Goal: Task Accomplishment & Management: Manage account settings

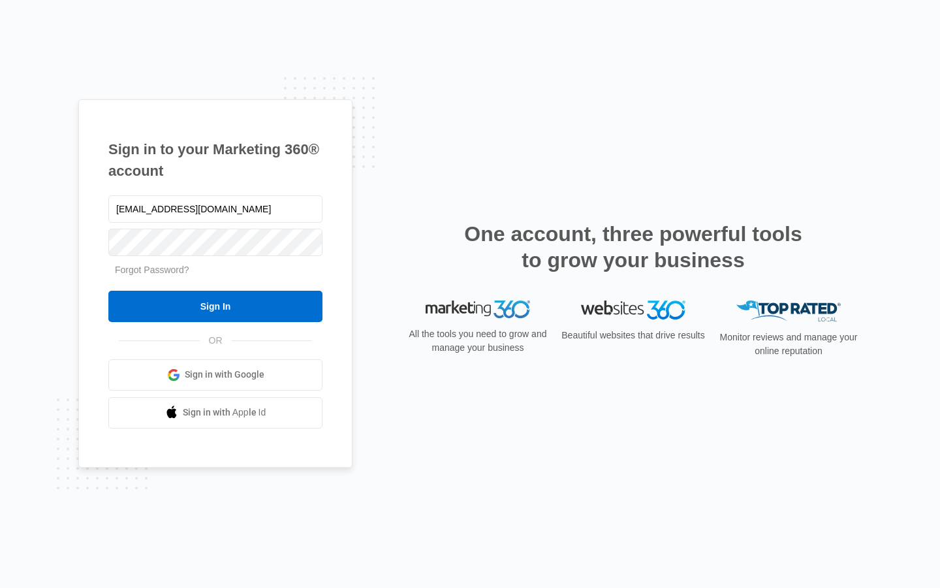
type input "[EMAIL_ADDRESS][DOMAIN_NAME]"
click at [412, 259] on div "One account, three powerful tools to grow your business" at bounding box center [633, 261] width 457 height 80
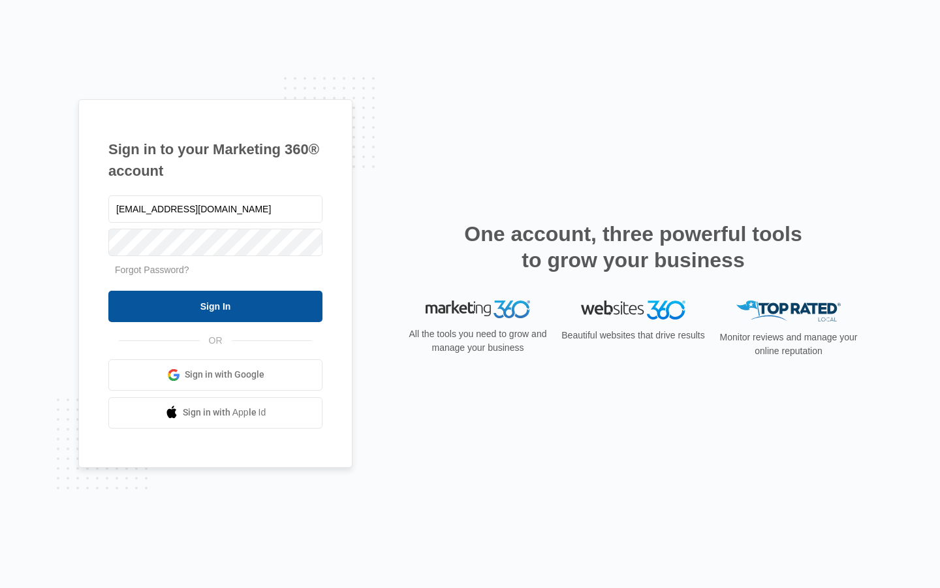
click at [320, 309] on input "Sign In" at bounding box center [215, 306] width 214 height 31
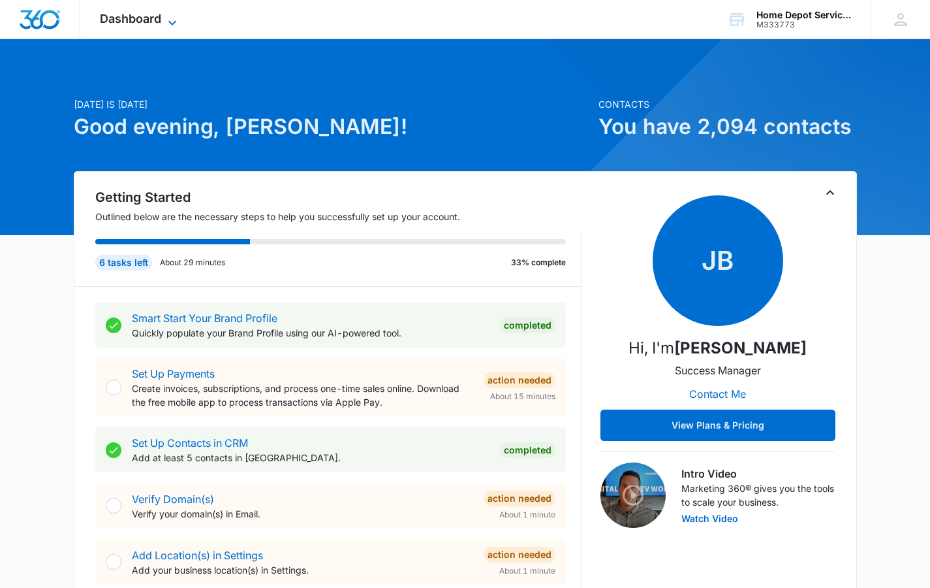
click at [170, 22] on icon at bounding box center [172, 22] width 8 height 5
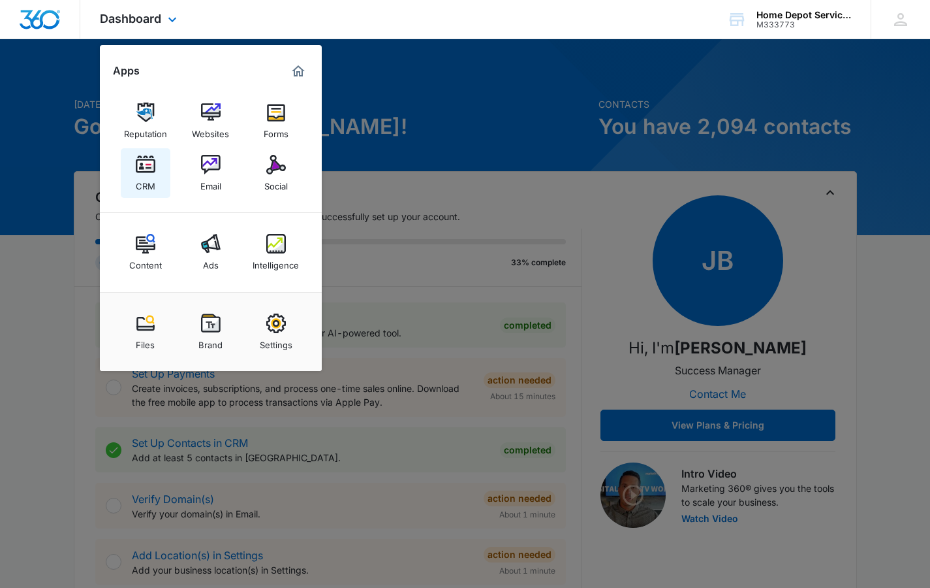
click at [153, 176] on div "CRM" at bounding box center [146, 182] width 20 height 17
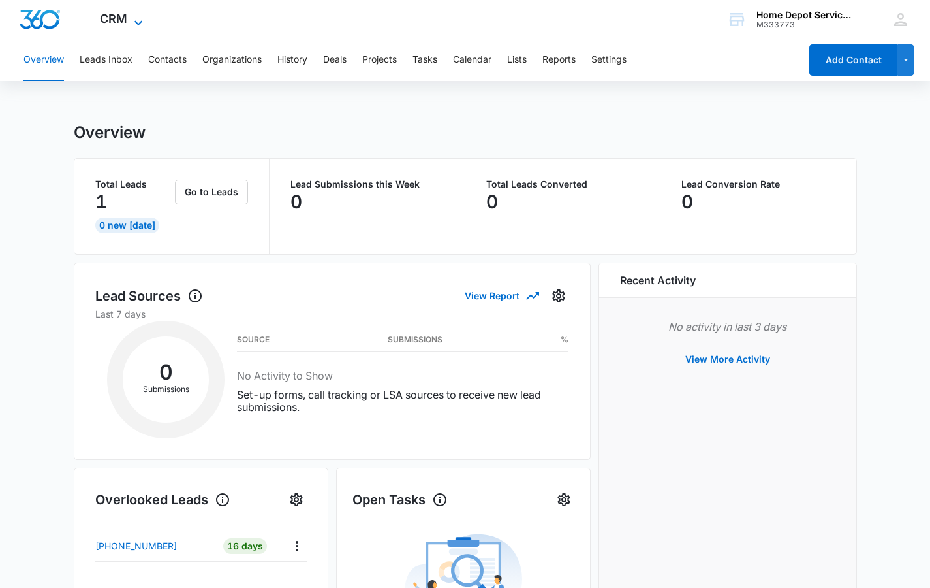
click at [135, 20] on icon at bounding box center [139, 23] width 16 height 16
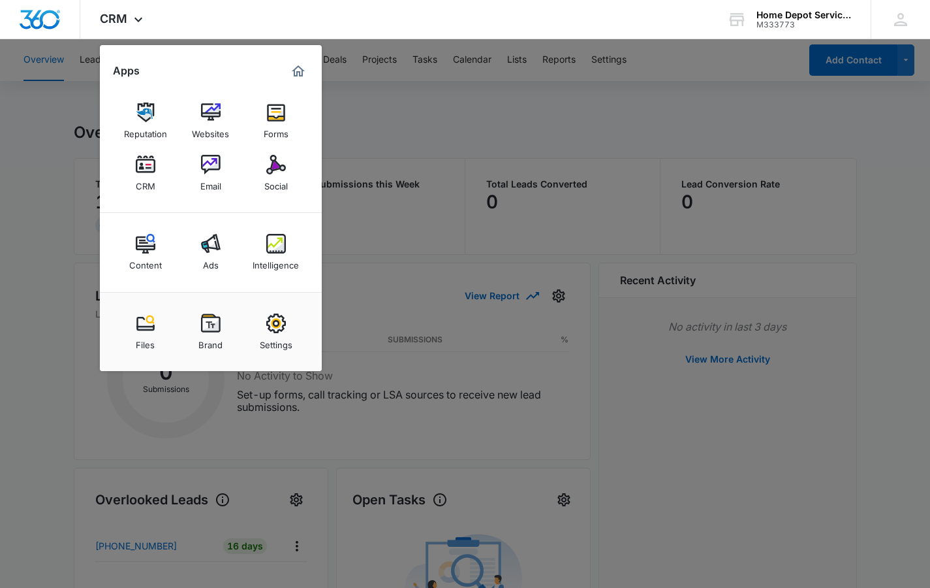
click at [395, 127] on div at bounding box center [465, 294] width 930 height 588
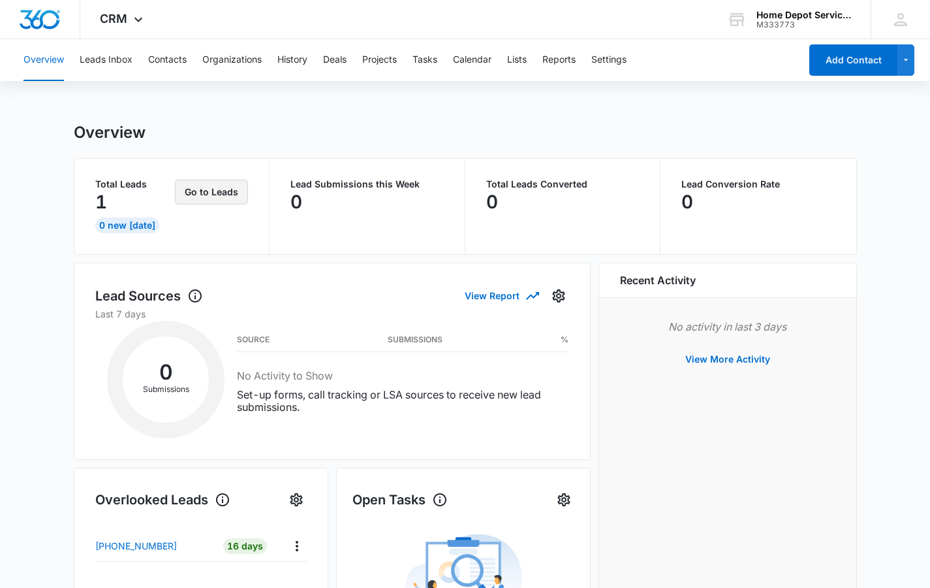
click at [234, 196] on button "Go to Leads" at bounding box center [211, 192] width 73 height 25
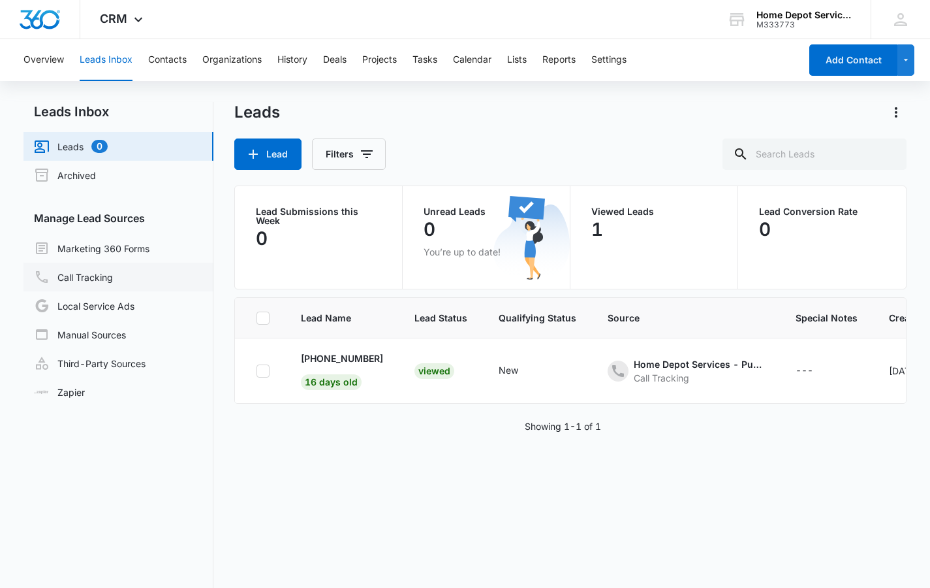
click at [83, 279] on link "Call Tracking" at bounding box center [73, 277] width 79 height 16
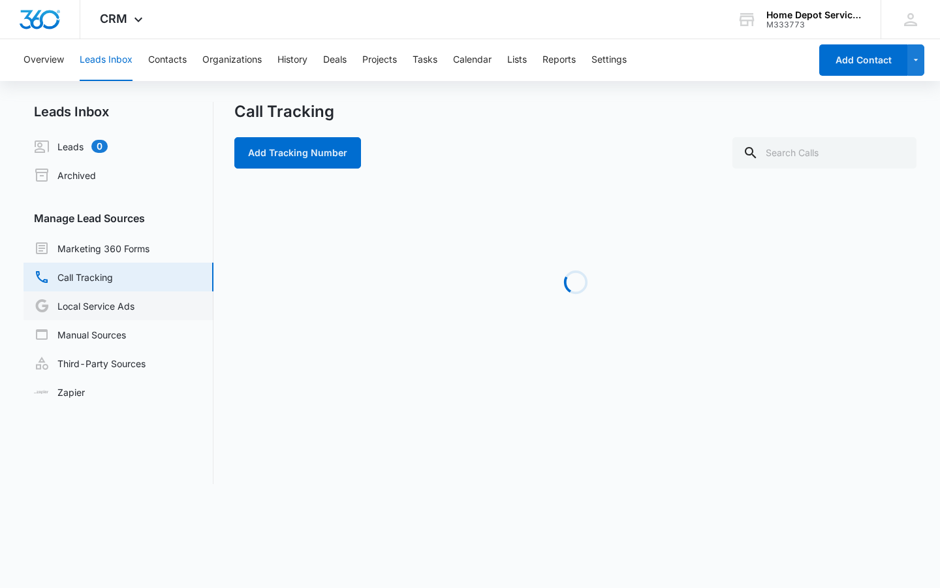
click at [118, 308] on link "Local Service Ads" at bounding box center [84, 306] width 101 height 16
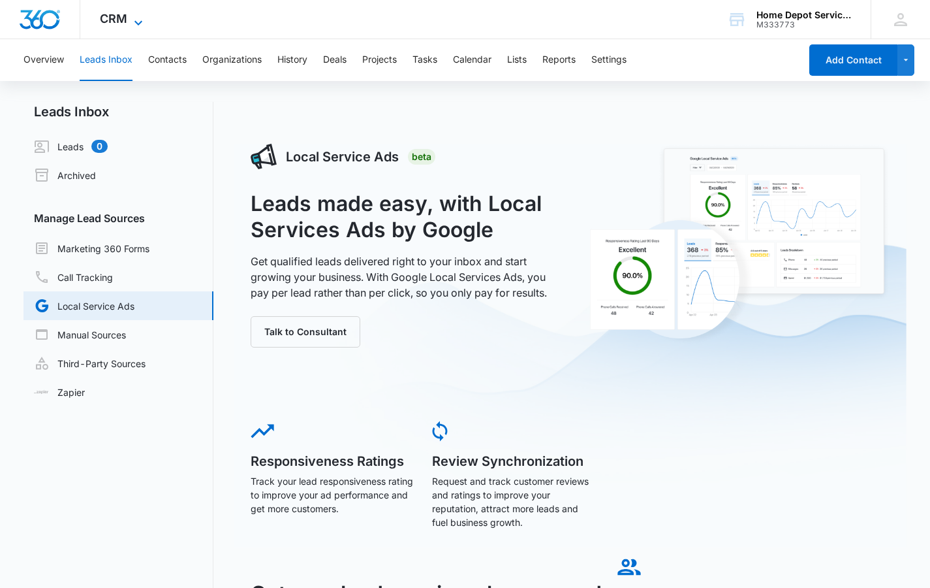
click at [139, 22] on icon at bounding box center [139, 23] width 16 height 16
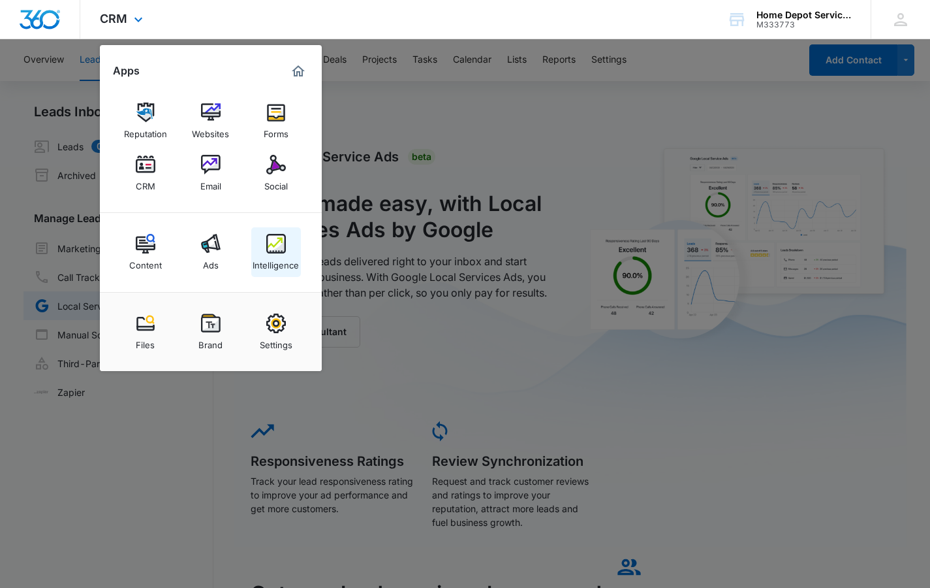
click at [270, 244] on img at bounding box center [276, 244] width 20 height 20
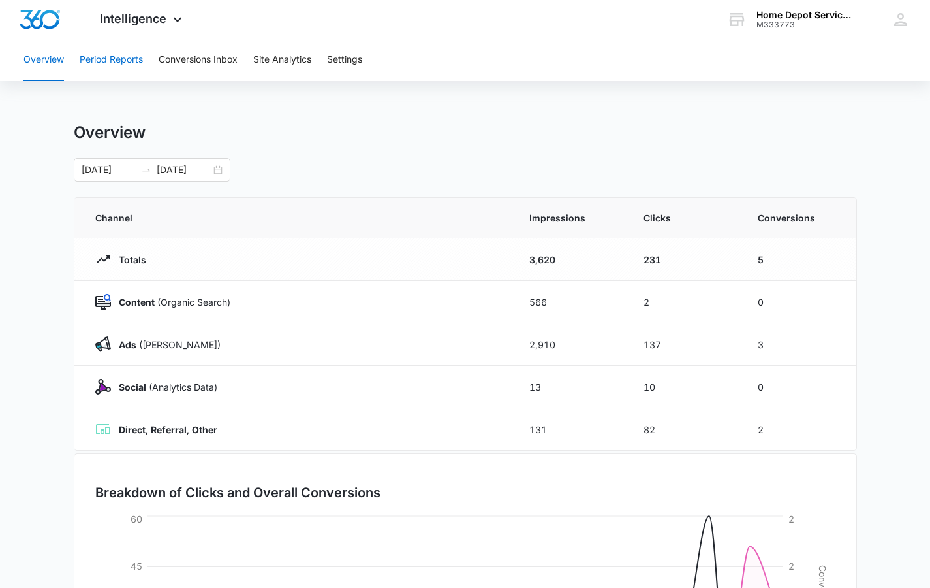
click at [128, 58] on button "Period Reports" at bounding box center [111, 60] width 63 height 42
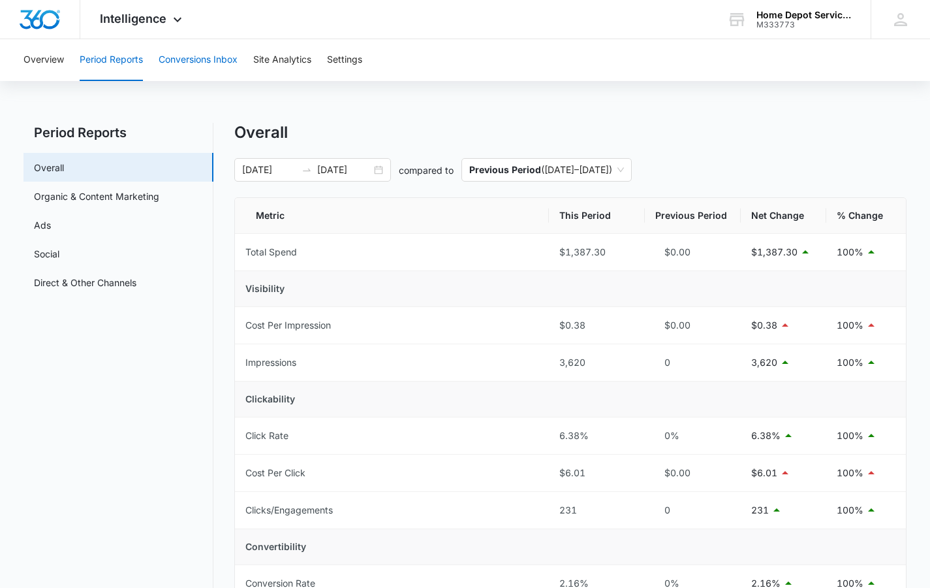
click at [202, 63] on button "Conversions Inbox" at bounding box center [198, 60] width 79 height 42
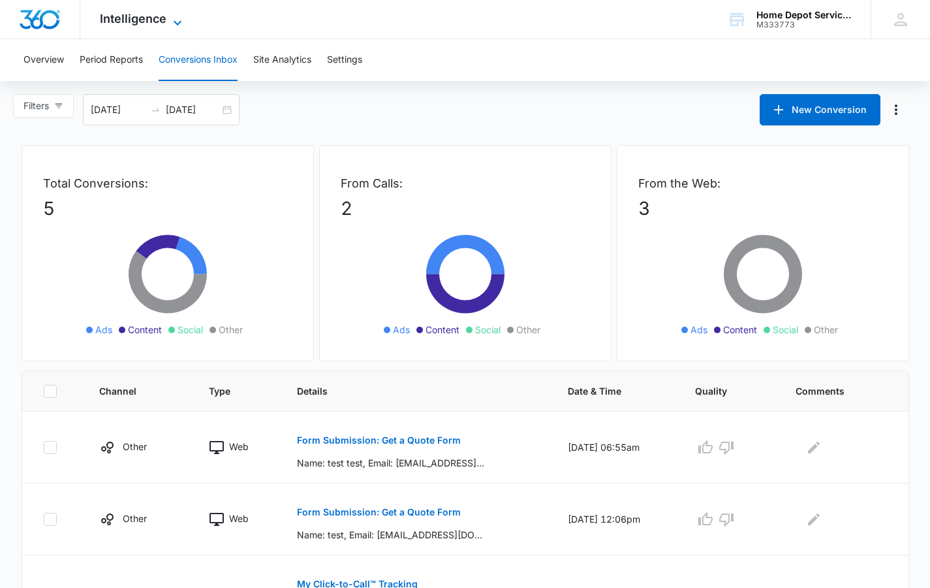
click at [174, 18] on icon at bounding box center [178, 23] width 16 height 16
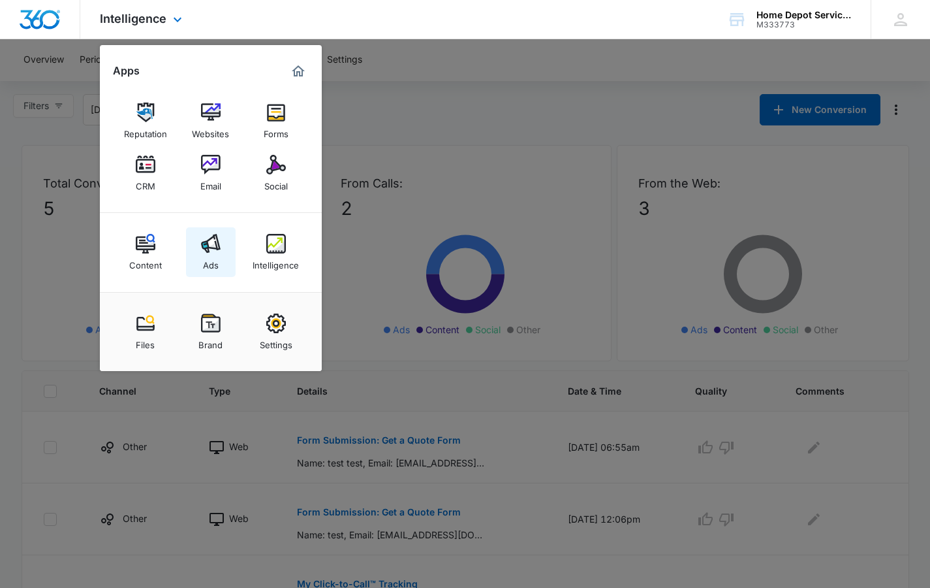
click at [220, 260] on link "Ads" at bounding box center [211, 252] width 50 height 50
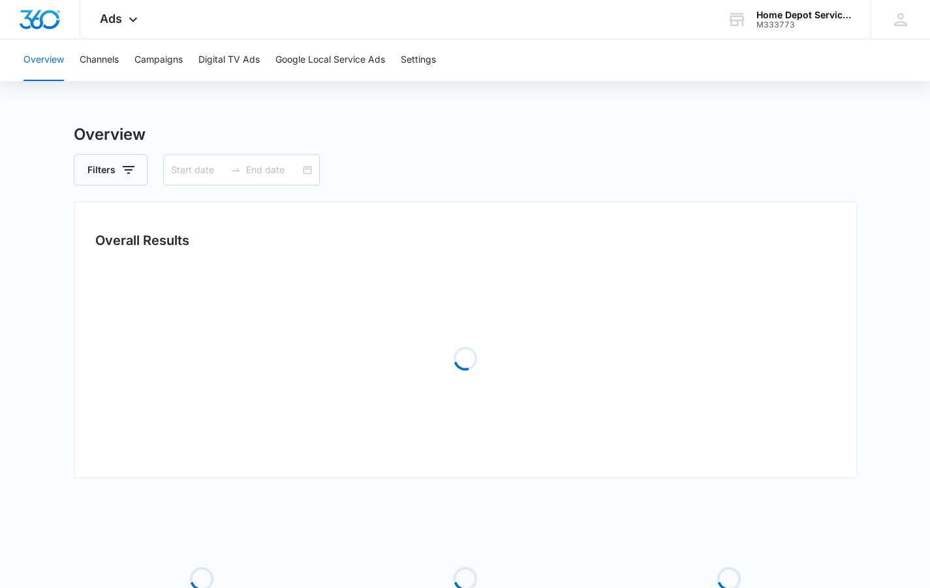
type input "[DATE]"
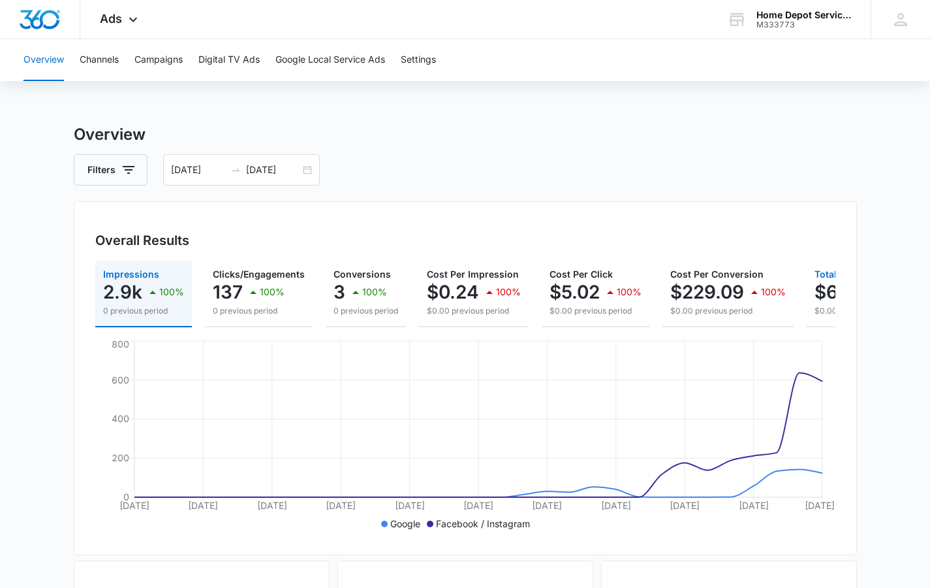
drag, startPoint x: 818, startPoint y: 293, endPoint x: 821, endPoint y: 279, distance: 14.1
click at [821, 279] on div "$687.28 100%" at bounding box center [872, 292] width 114 height 26
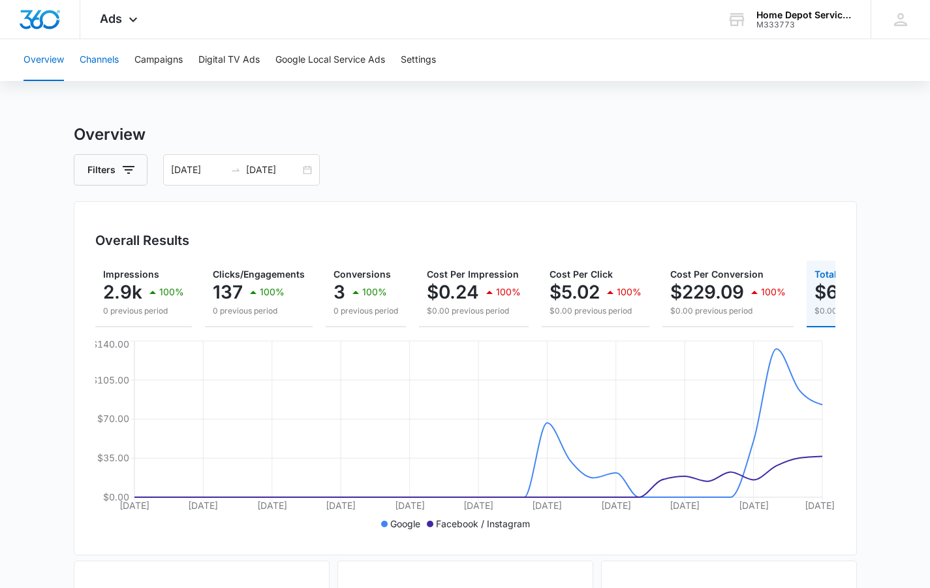
click at [106, 62] on button "Channels" at bounding box center [99, 60] width 39 height 42
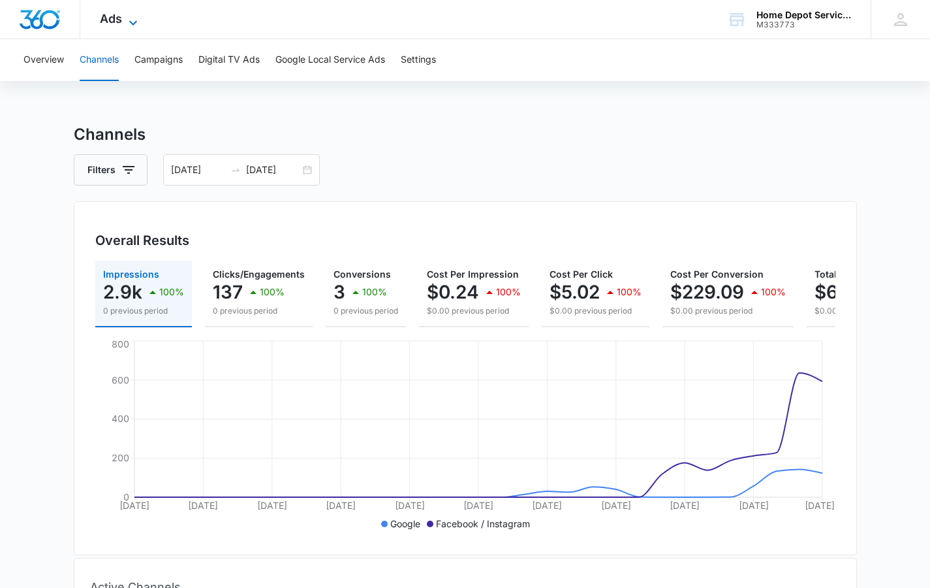
click at [133, 23] on icon at bounding box center [133, 23] width 16 height 16
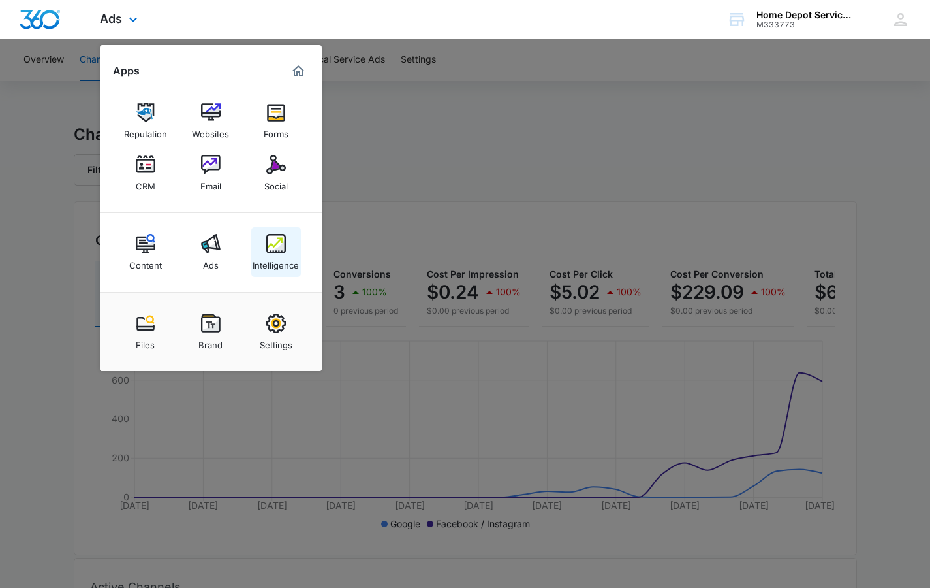
click at [286, 244] on link "Intelligence" at bounding box center [276, 252] width 50 height 50
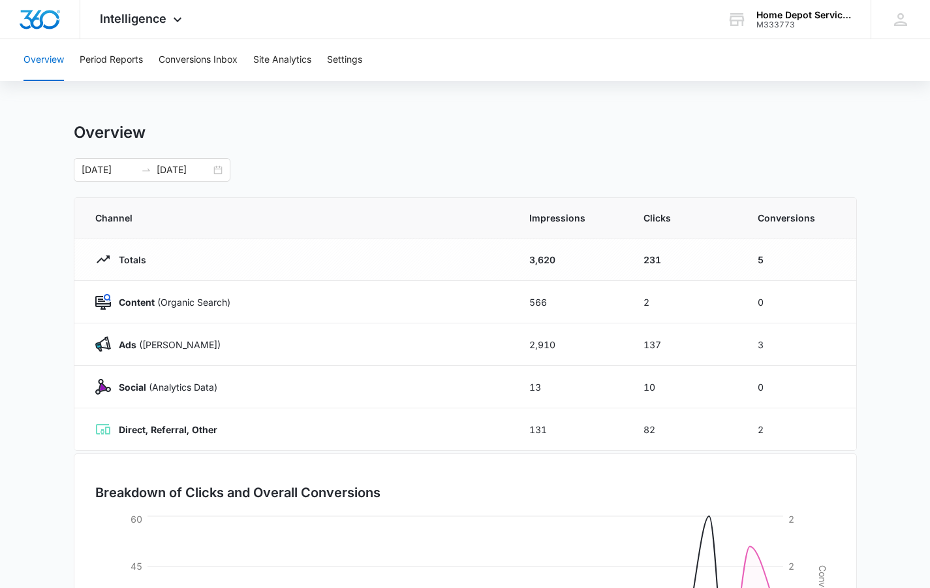
scroll to position [221, 0]
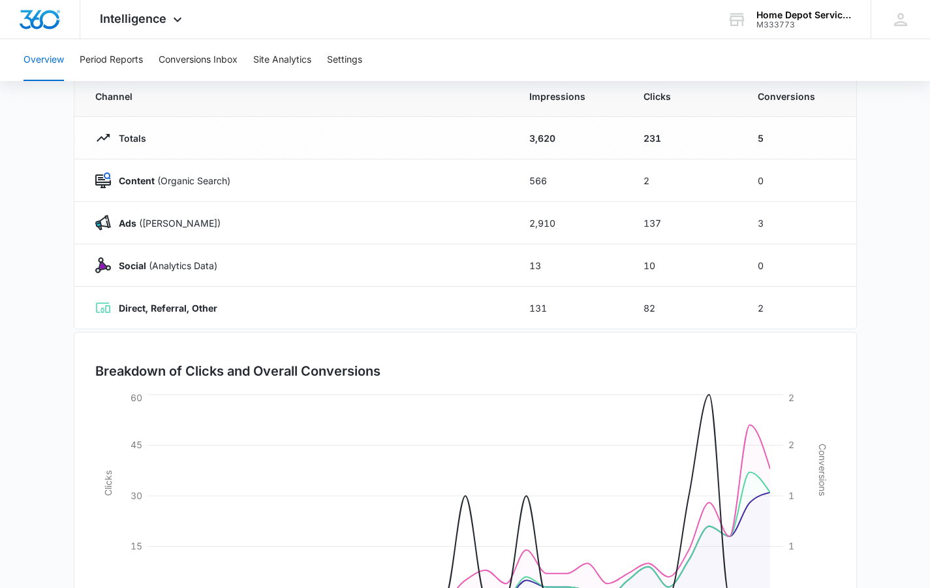
click at [333, 317] on div "Overview 07/13/2025 08/12/2025 Channel Impressions Clicks Conversions Totals 3,…" at bounding box center [465, 344] width 783 height 686
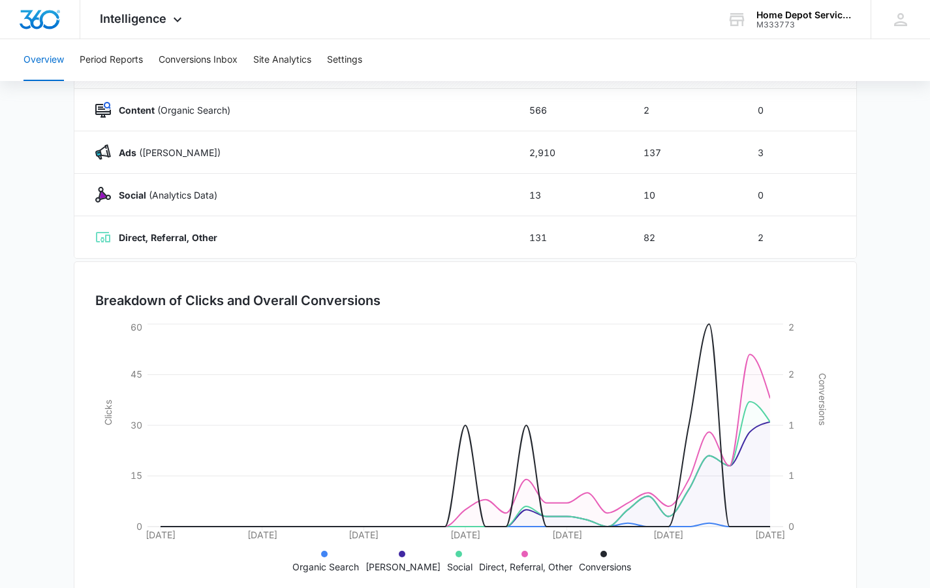
scroll to position [0, 0]
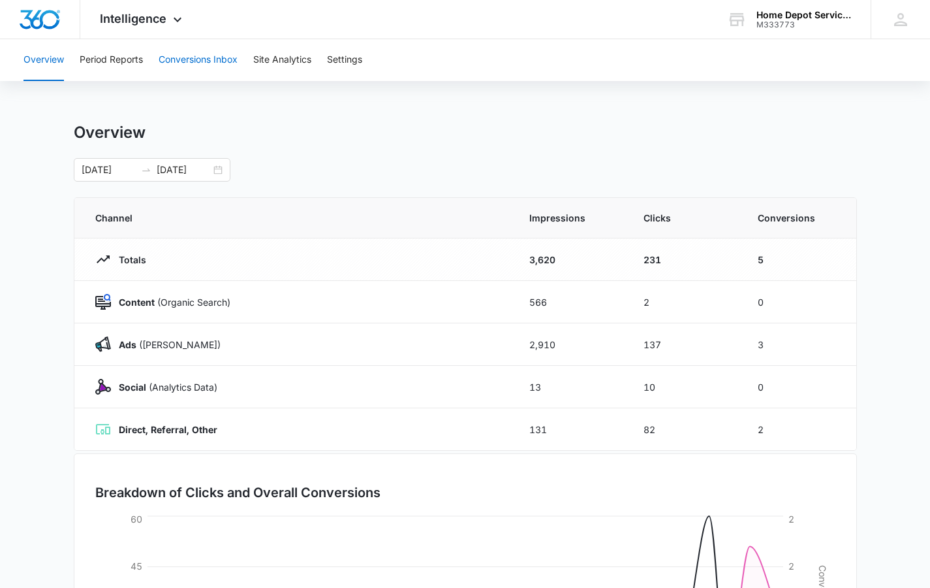
click at [197, 61] on button "Conversions Inbox" at bounding box center [198, 60] width 79 height 42
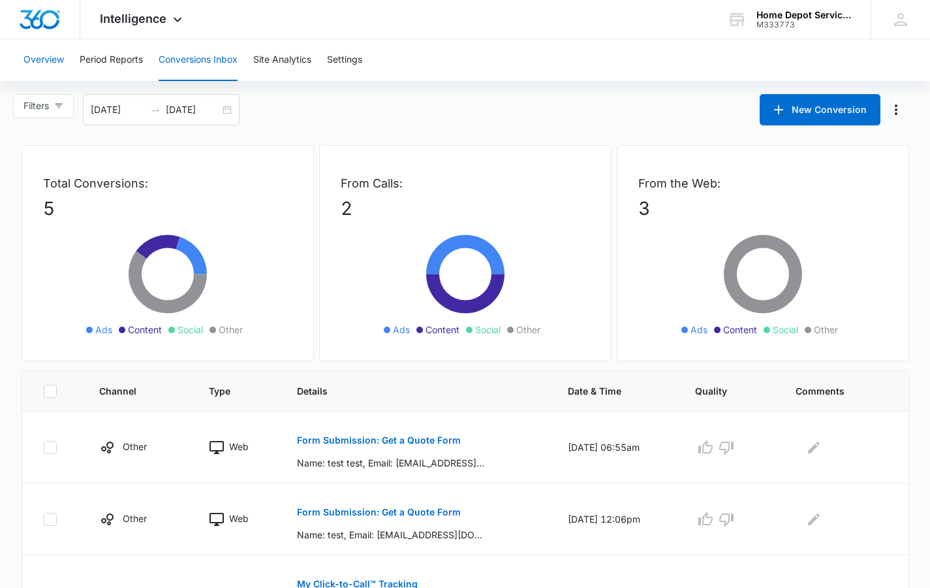
click at [57, 57] on button "Overview" at bounding box center [44, 60] width 40 height 42
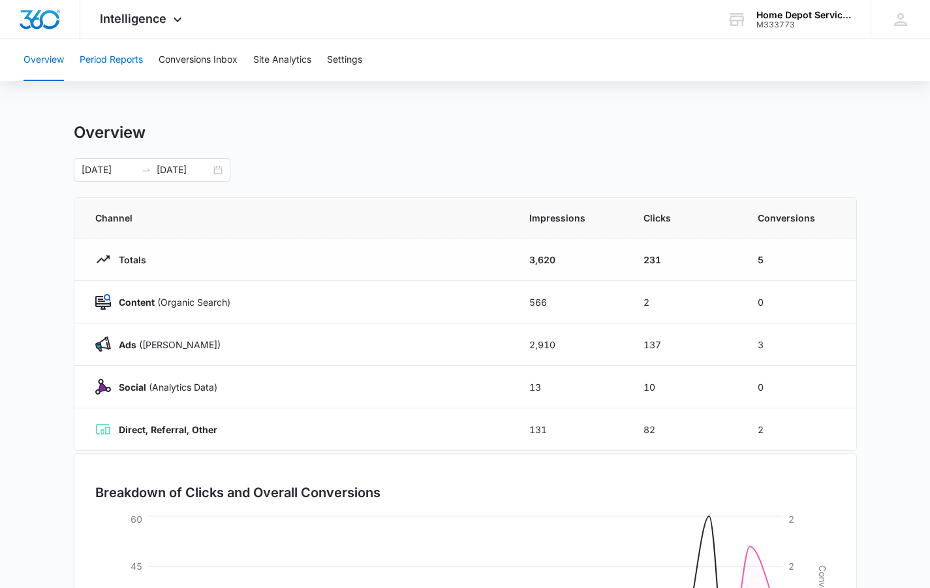
click at [113, 59] on button "Period Reports" at bounding box center [111, 60] width 63 height 42
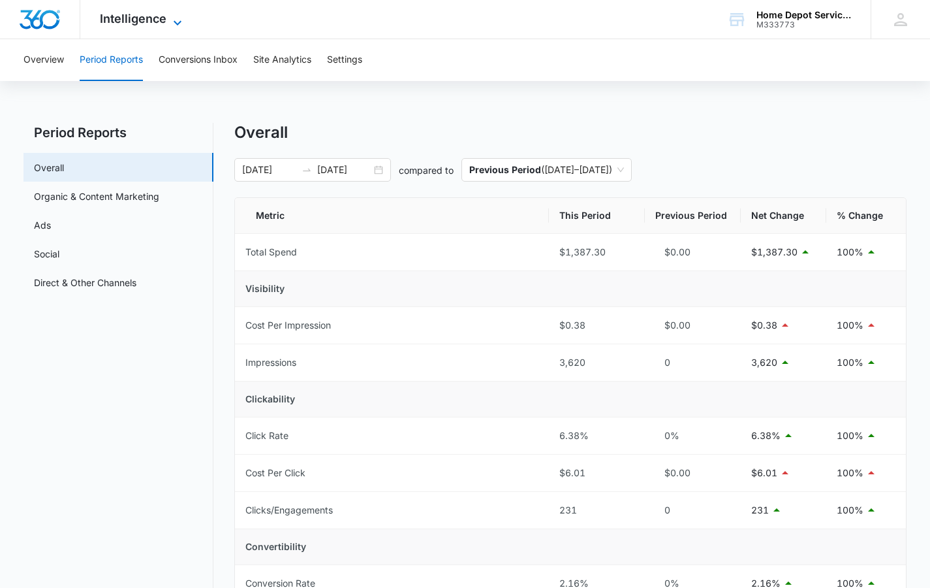
click at [158, 24] on span "Intelligence" at bounding box center [133, 19] width 67 height 14
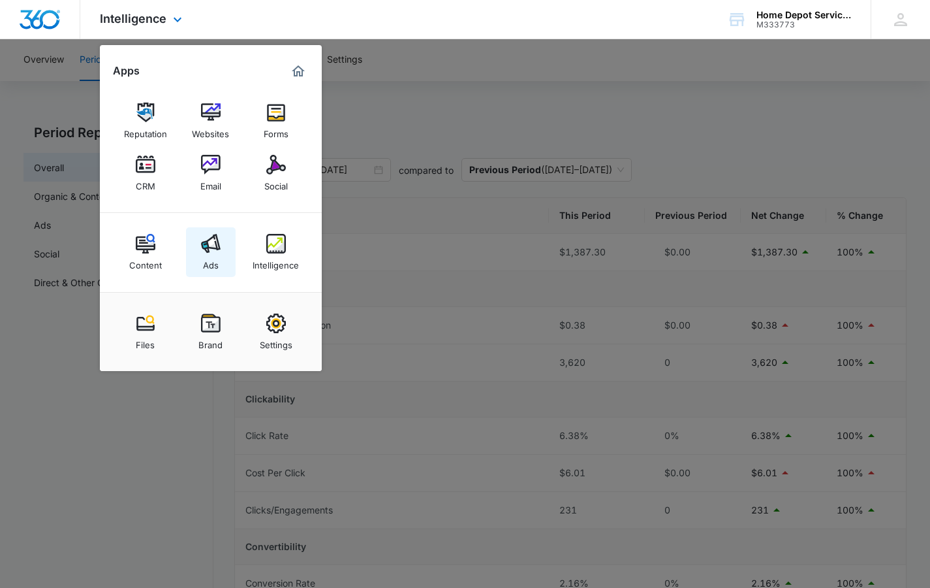
click at [217, 258] on div "Ads" at bounding box center [211, 261] width 16 height 17
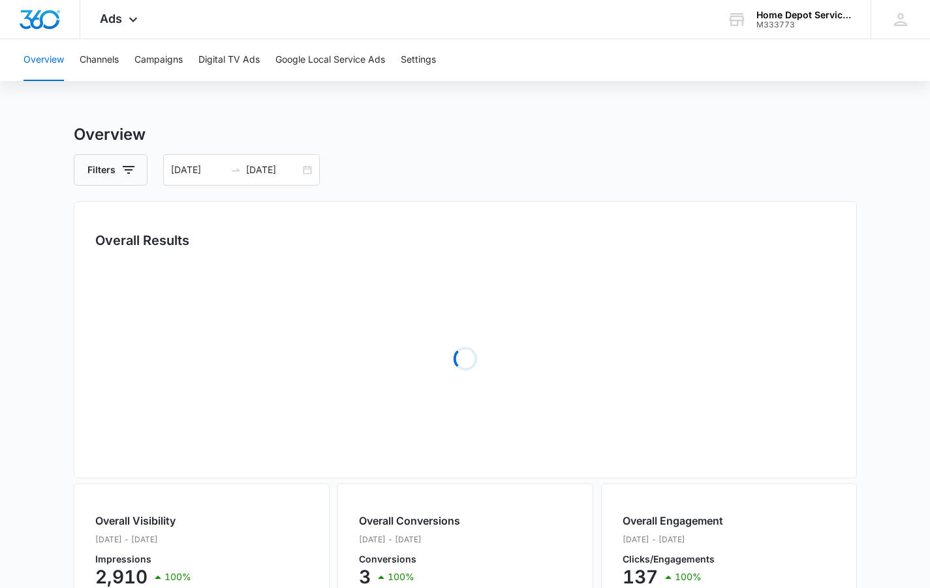
click at [121, 59] on div "Overview Channels Campaigns Digital TV Ads Google Local Service Ads Settings" at bounding box center [465, 60] width 899 height 42
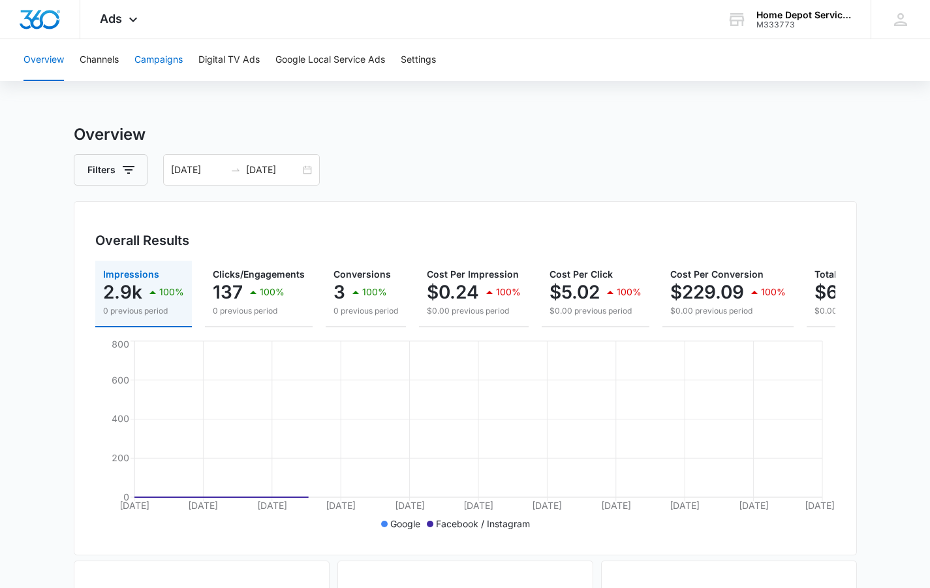
click at [148, 61] on button "Campaigns" at bounding box center [158, 60] width 48 height 42
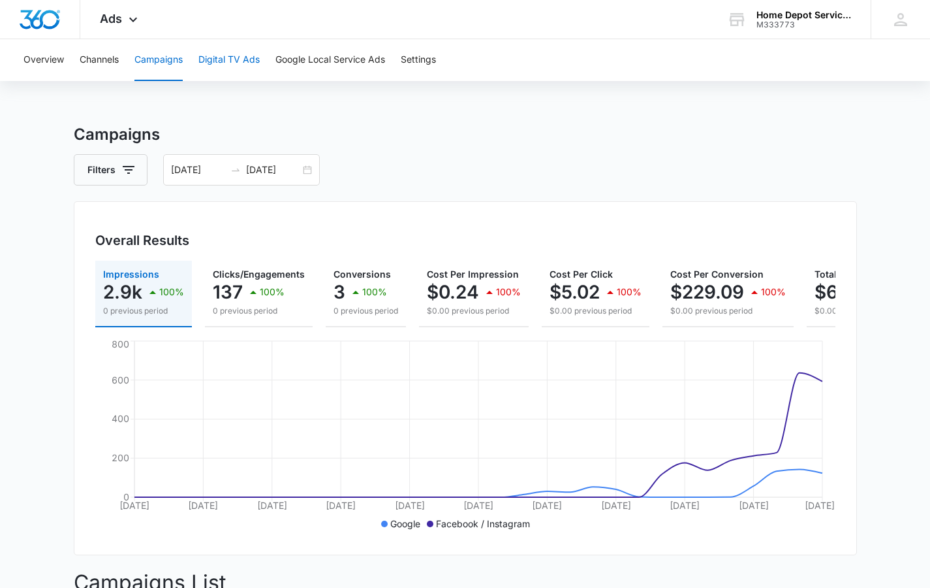
click at [218, 57] on button "Digital TV Ads" at bounding box center [228, 60] width 61 height 42
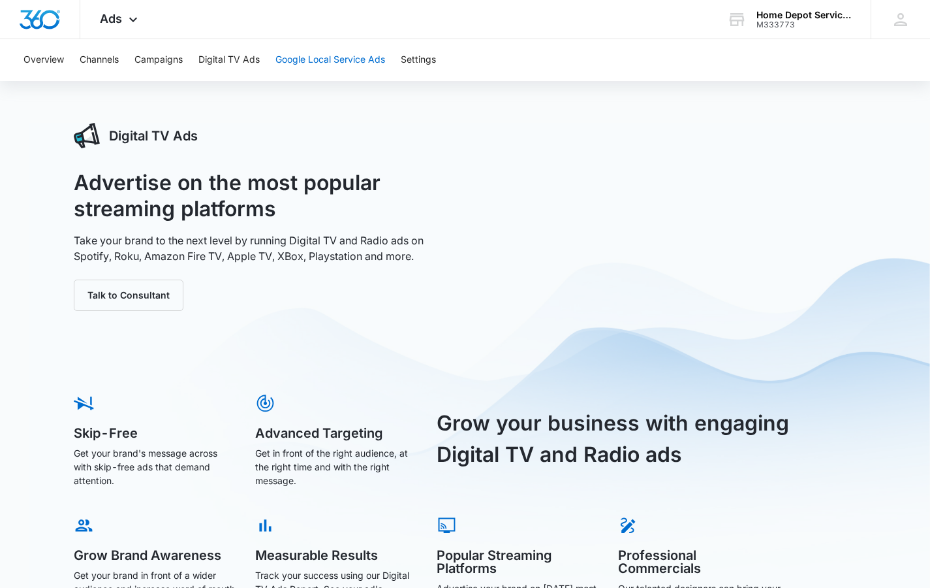
click at [335, 61] on button "Google Local Service Ads" at bounding box center [331, 60] width 110 height 42
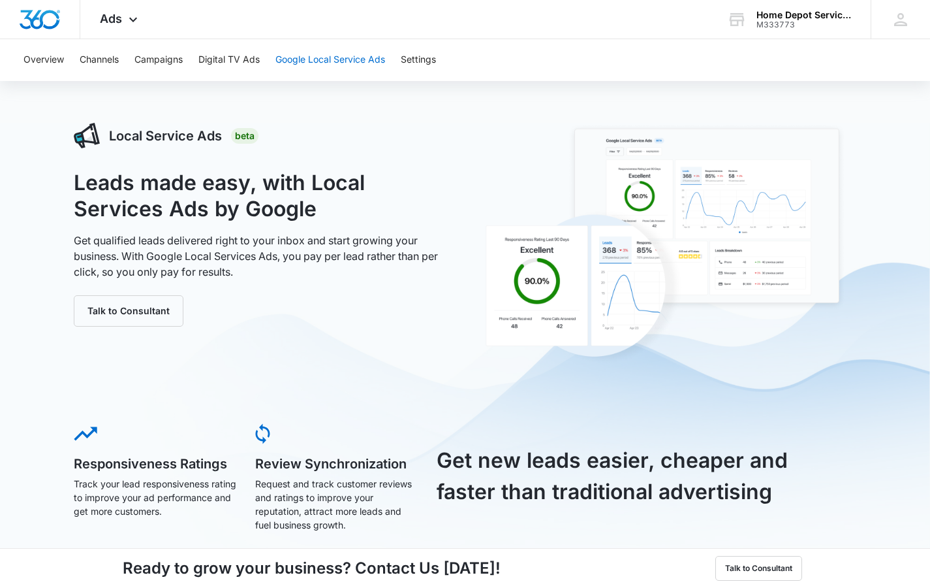
click at [380, 64] on button "Google Local Service Ads" at bounding box center [331, 60] width 110 height 42
click at [253, 60] on button "Digital TV Ads" at bounding box center [228, 60] width 61 height 42
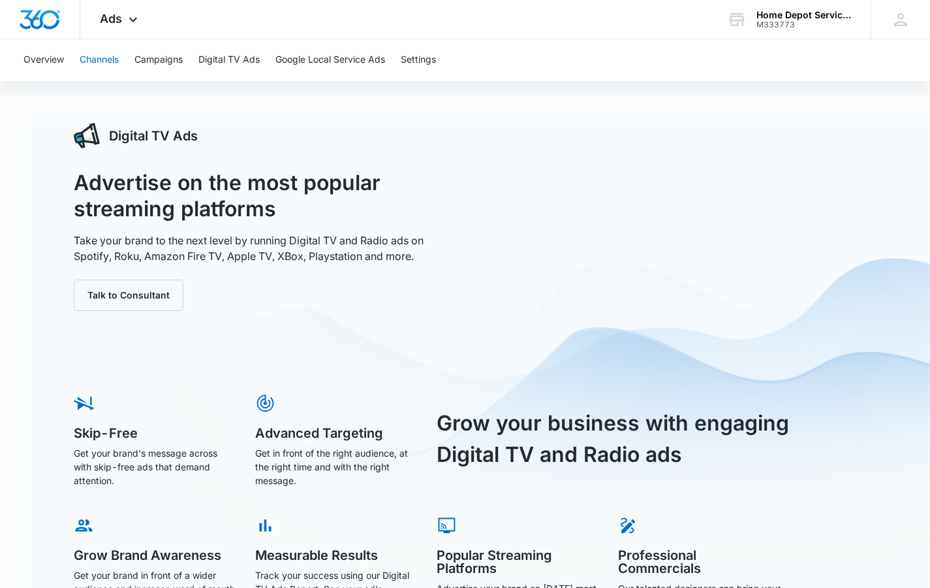
click at [101, 54] on button "Channels" at bounding box center [99, 60] width 39 height 42
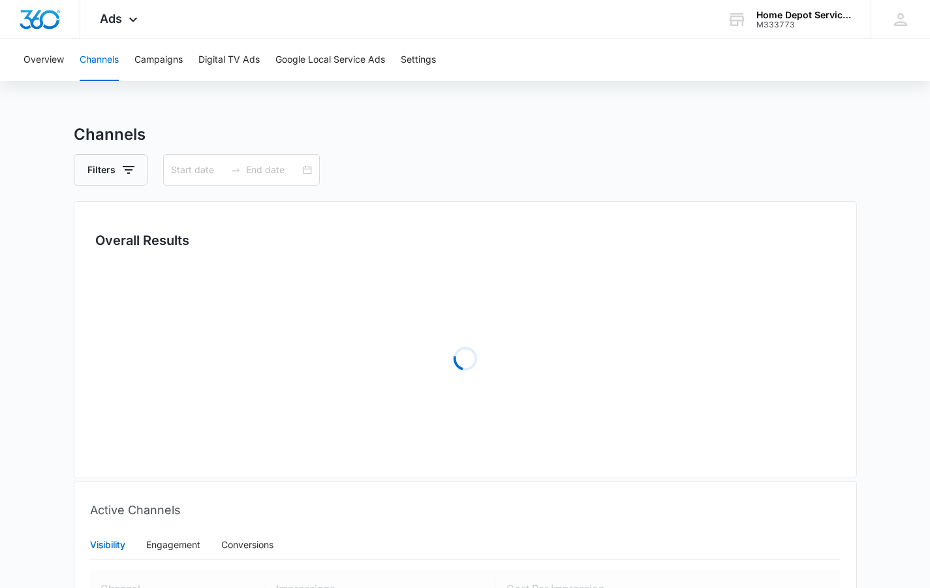
type input "[DATE]"
click at [147, 56] on button "Campaigns" at bounding box center [158, 60] width 48 height 42
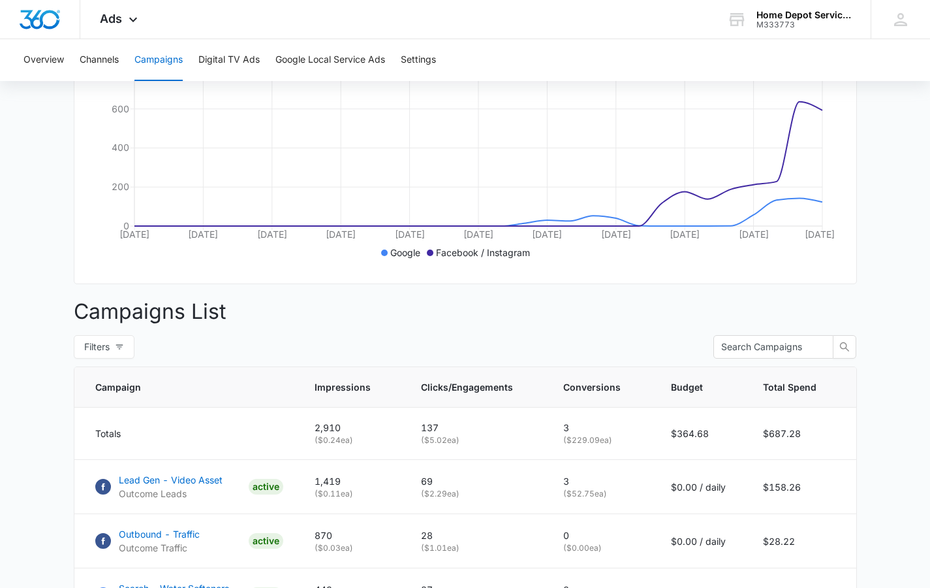
scroll to position [427, 0]
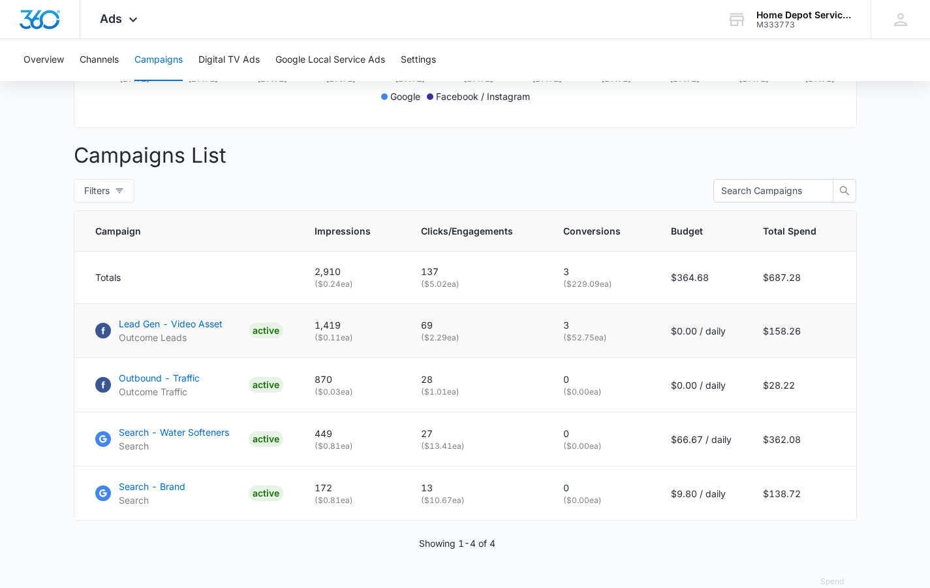
click at [189, 330] on p "Lead Gen - Video Asset" at bounding box center [171, 324] width 104 height 14
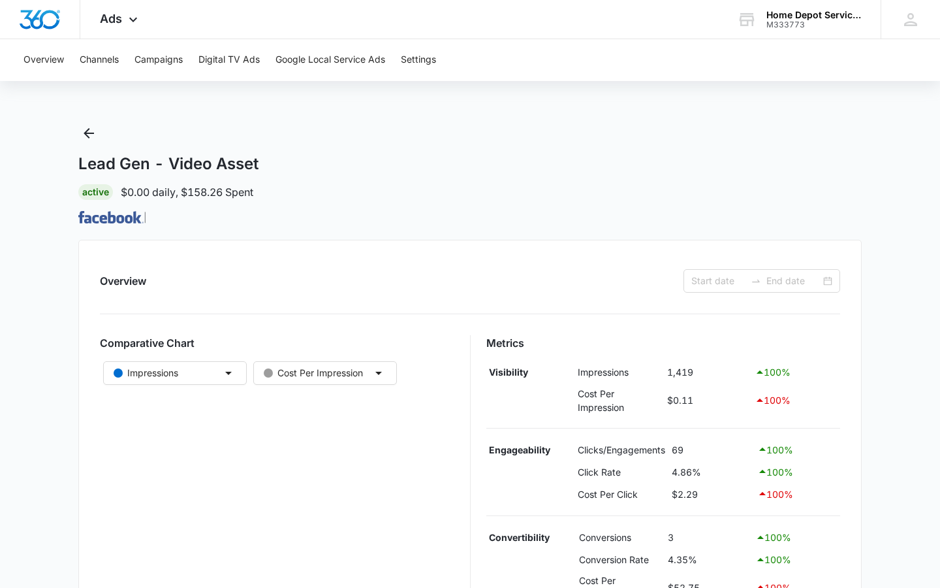
type input "[DATE]"
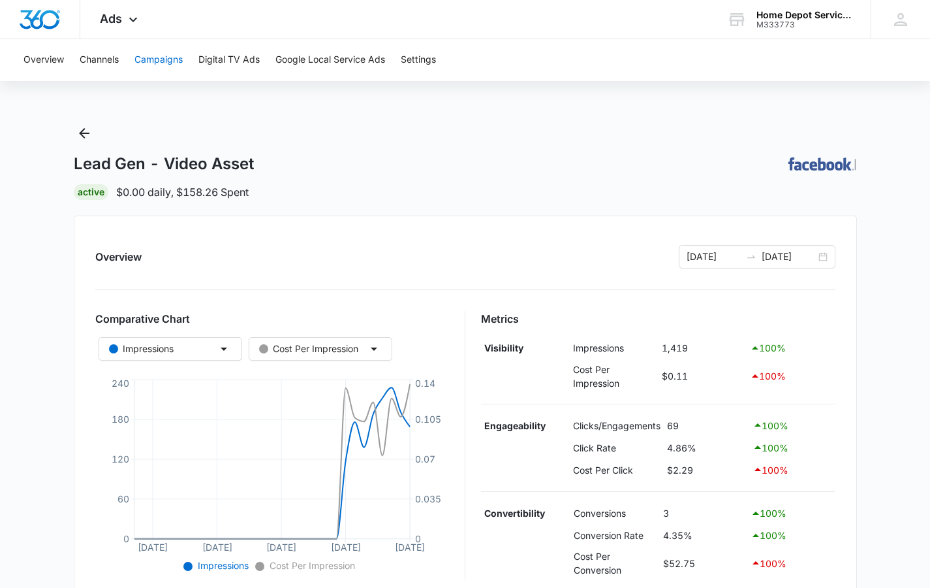
click at [154, 59] on button "Campaigns" at bounding box center [158, 60] width 48 height 42
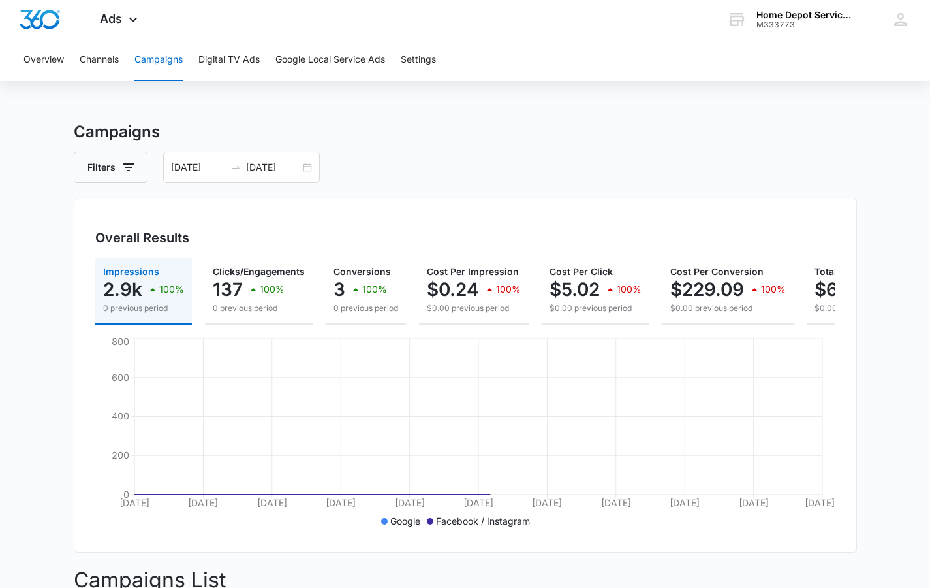
scroll to position [462, 0]
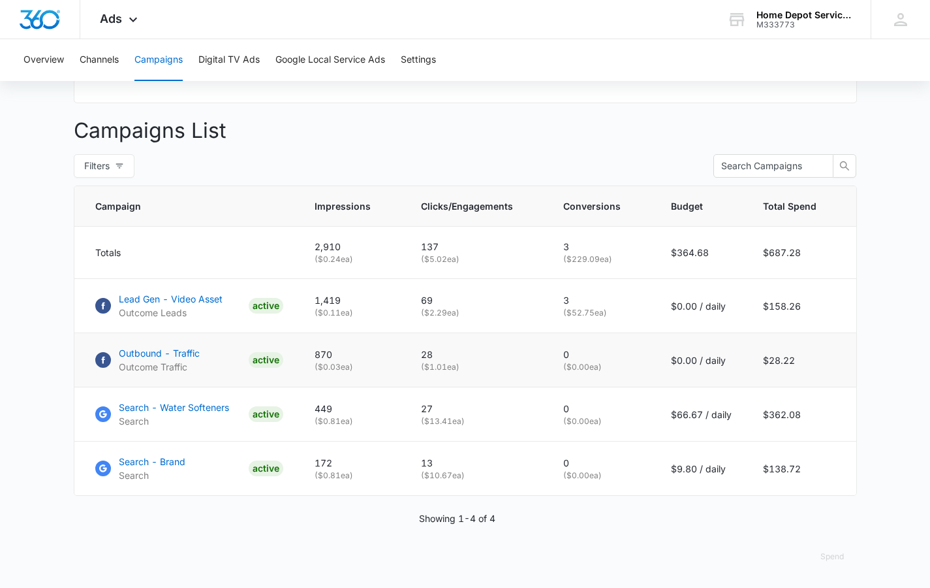
click at [178, 351] on p "Outbound - Traffic" at bounding box center [159, 353] width 81 height 14
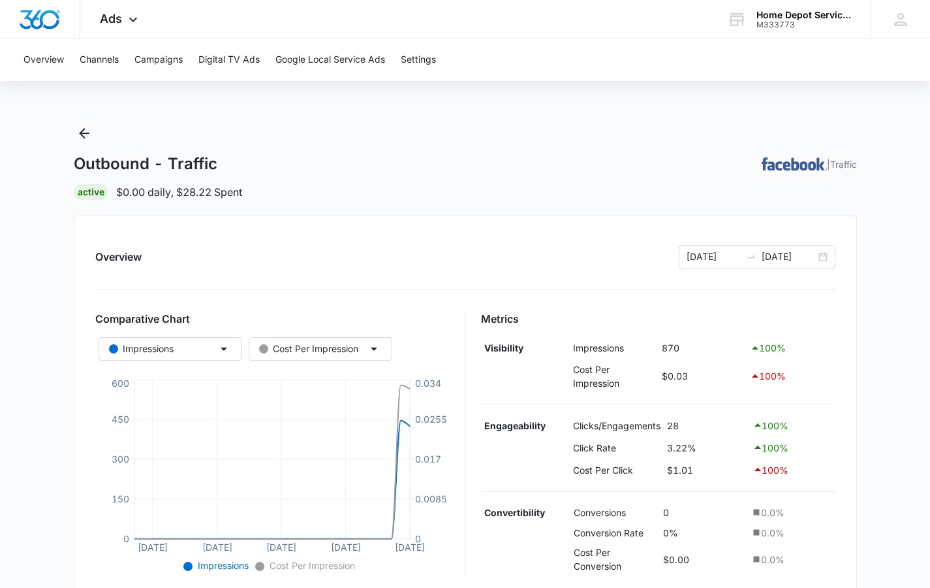
scroll to position [317, 0]
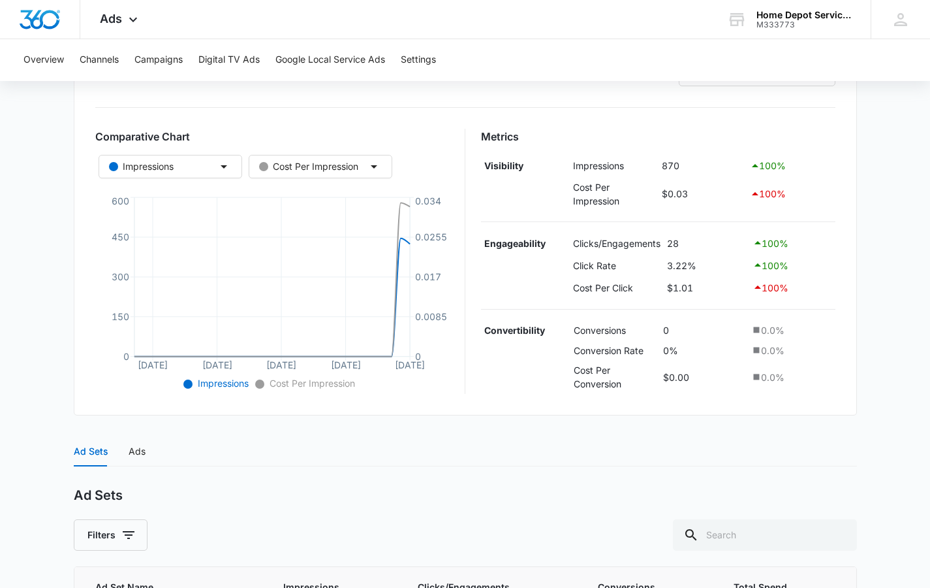
click at [422, 321] on div "Overview 07/13/2025 08/12/2025 Comparative Chart Impressions Cost Per Impressio…" at bounding box center [465, 224] width 783 height 382
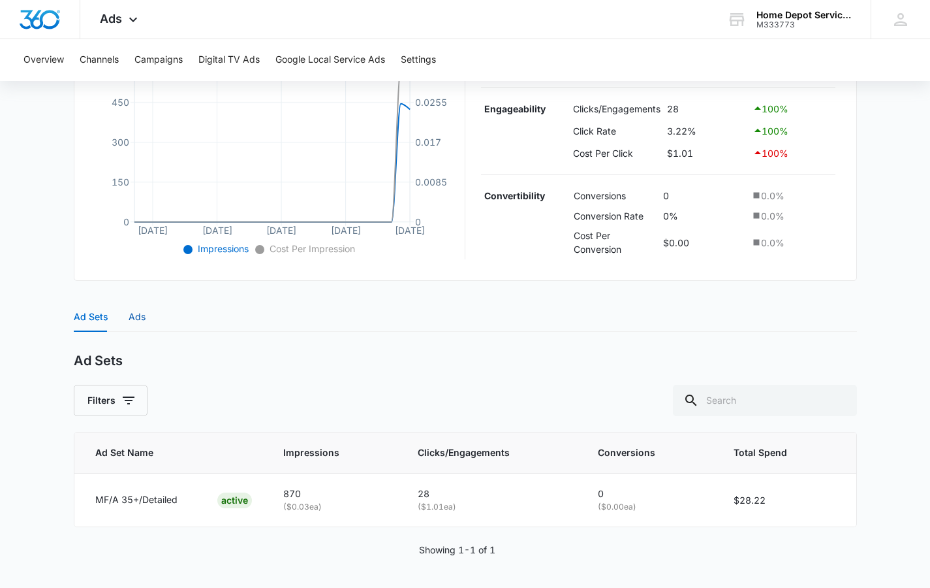
click at [141, 319] on div "Ads" at bounding box center [137, 316] width 17 height 14
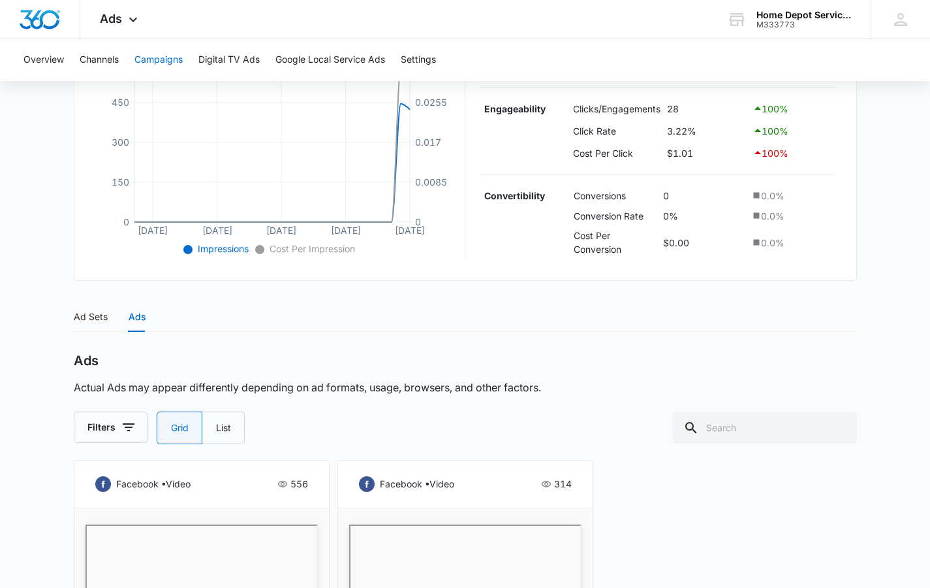
drag, startPoint x: 148, startPoint y: 61, endPoint x: 147, endPoint y: 67, distance: 6.7
click at [148, 61] on button "Campaigns" at bounding box center [158, 60] width 48 height 42
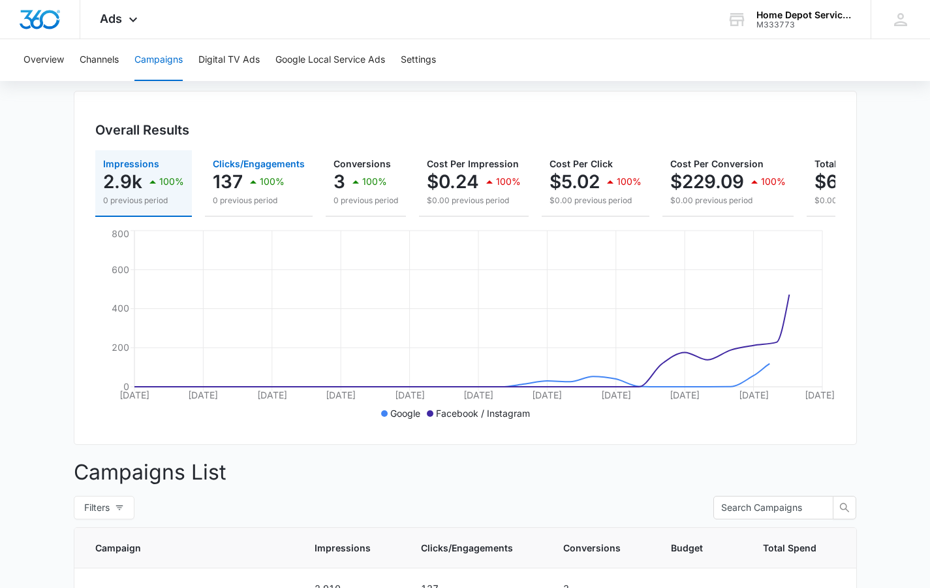
click at [214, 197] on div "Campaigns Filters 07/13/2025 08/12/2025 Overall Results Impressions 2.9k 100% 0…" at bounding box center [465, 470] width 783 height 917
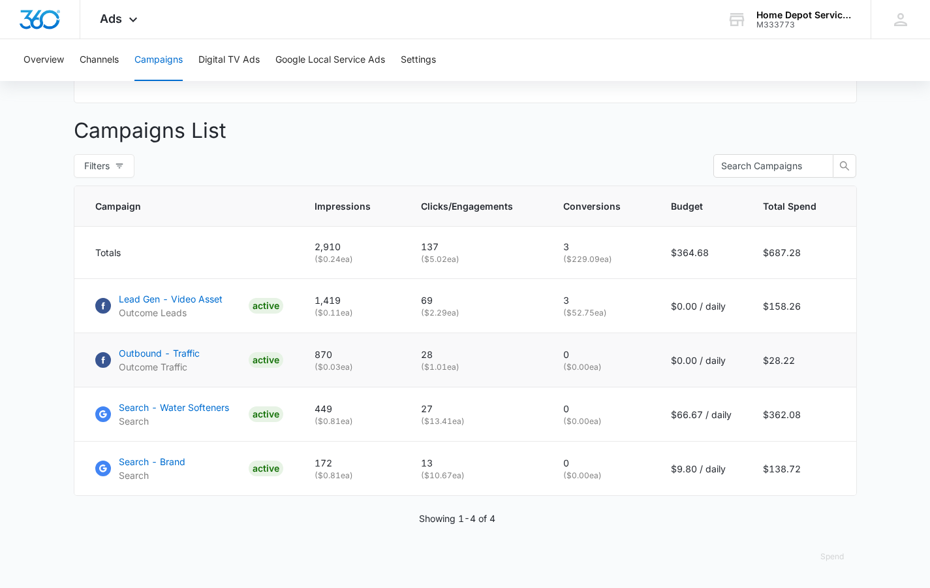
click at [191, 353] on p "Outbound - Traffic" at bounding box center [159, 353] width 81 height 14
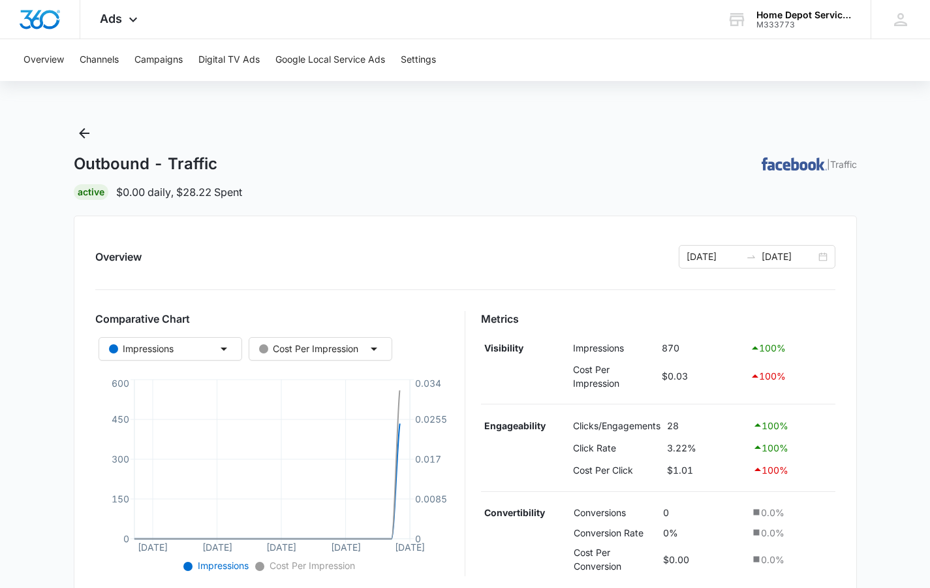
scroll to position [317, 0]
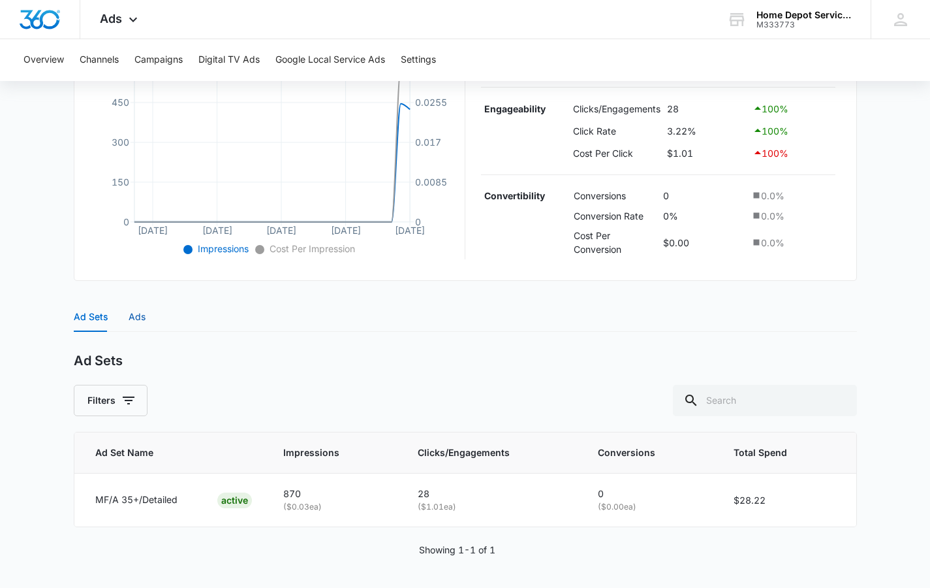
click at [137, 318] on div "Ads" at bounding box center [137, 316] width 17 height 14
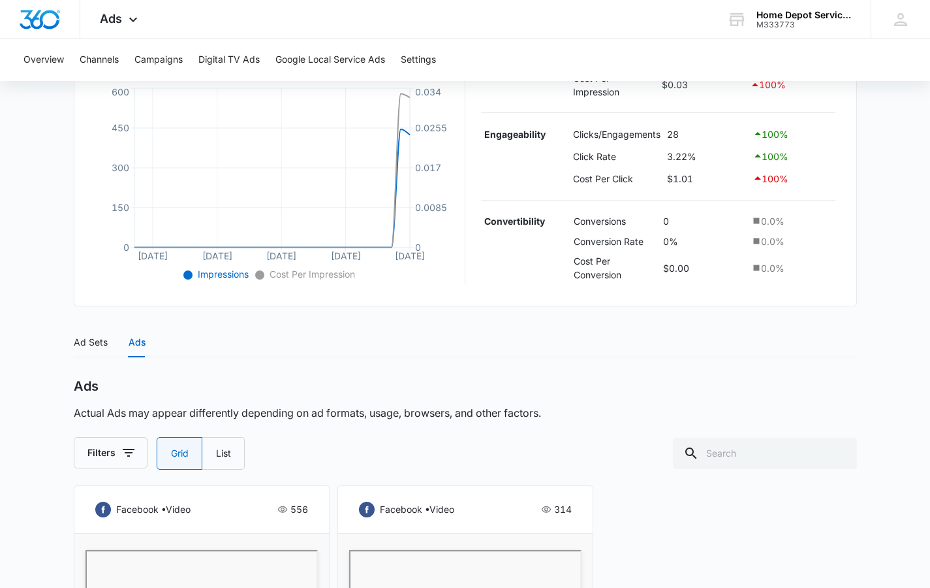
scroll to position [112, 0]
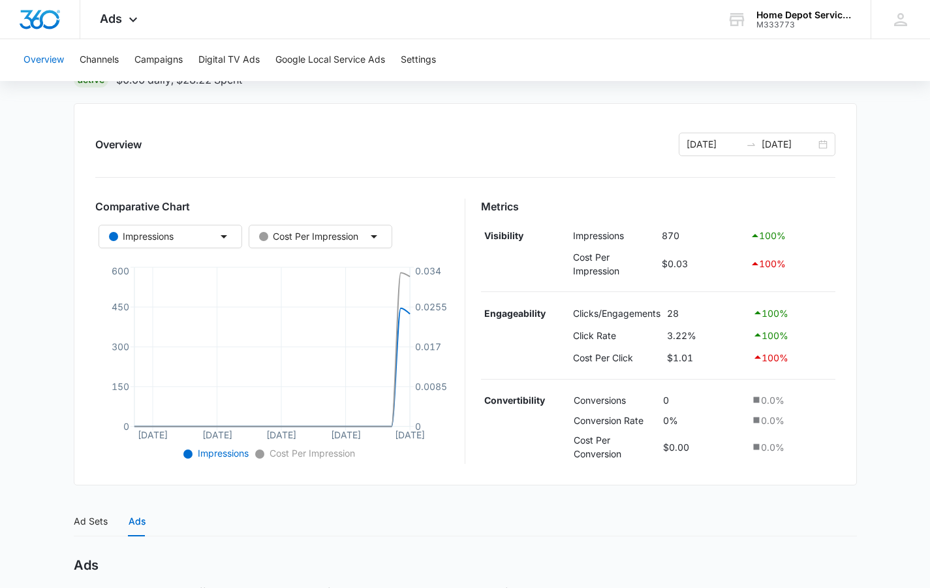
click at [38, 57] on button "Overview" at bounding box center [44, 60] width 40 height 42
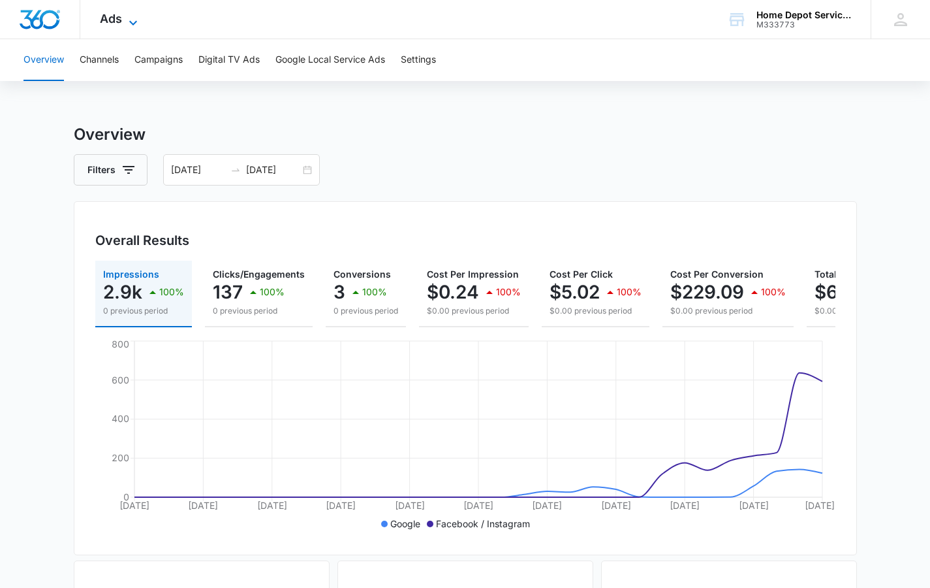
click at [134, 22] on icon at bounding box center [133, 23] width 16 height 16
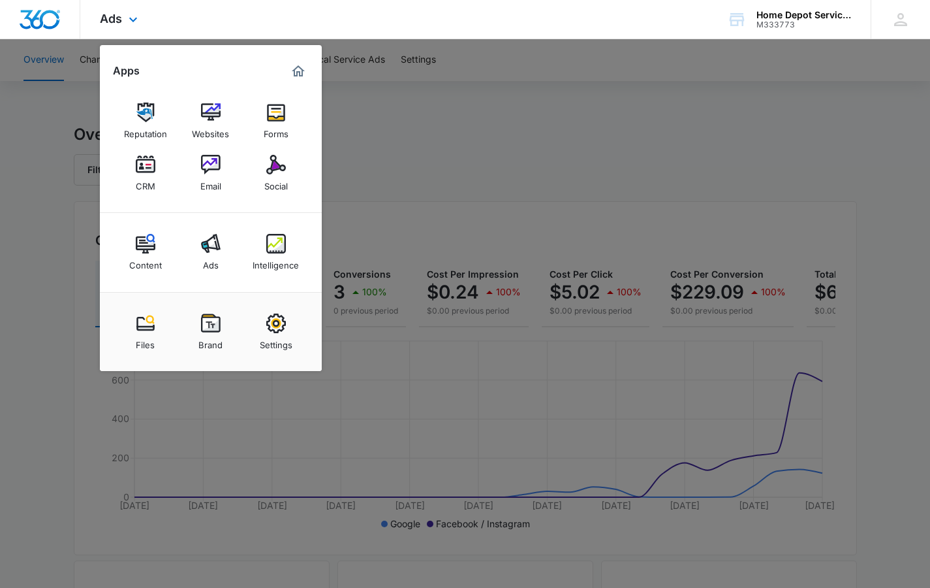
click at [296, 72] on img "Marketing 360® Dashboard" at bounding box center [299, 71] width 16 height 16
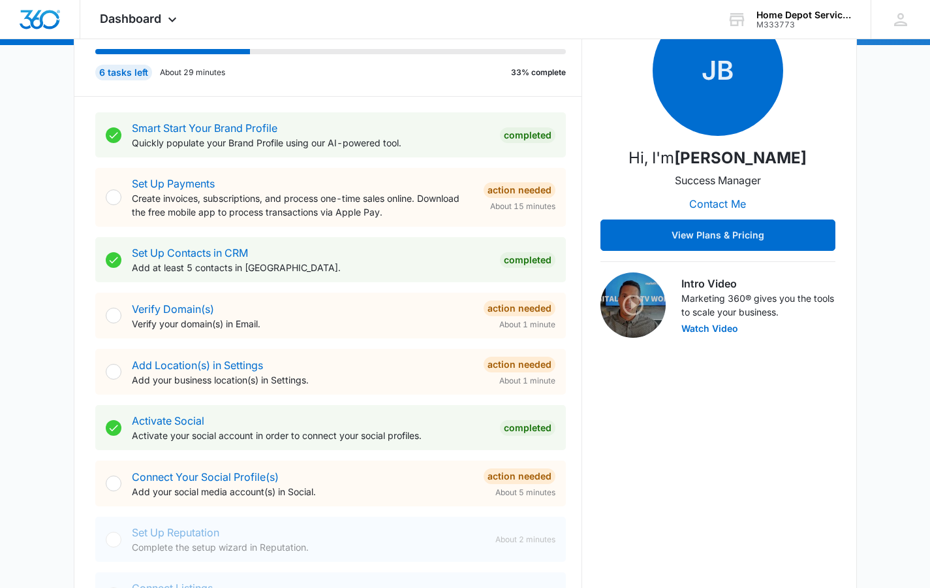
scroll to position [212, 0]
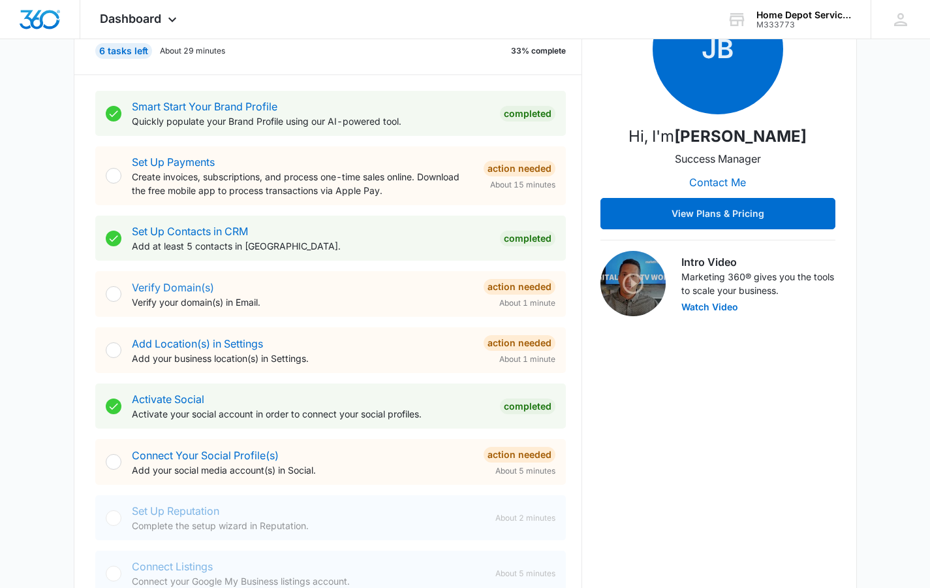
click at [172, 285] on link "Verify Domain(s)" at bounding box center [173, 287] width 82 height 13
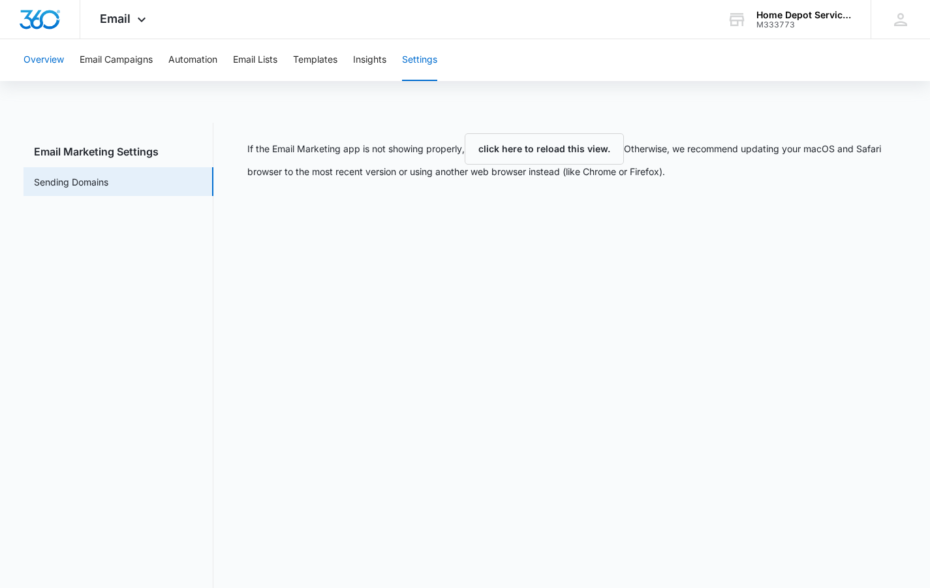
click at [46, 59] on button "Overview" at bounding box center [44, 60] width 40 height 42
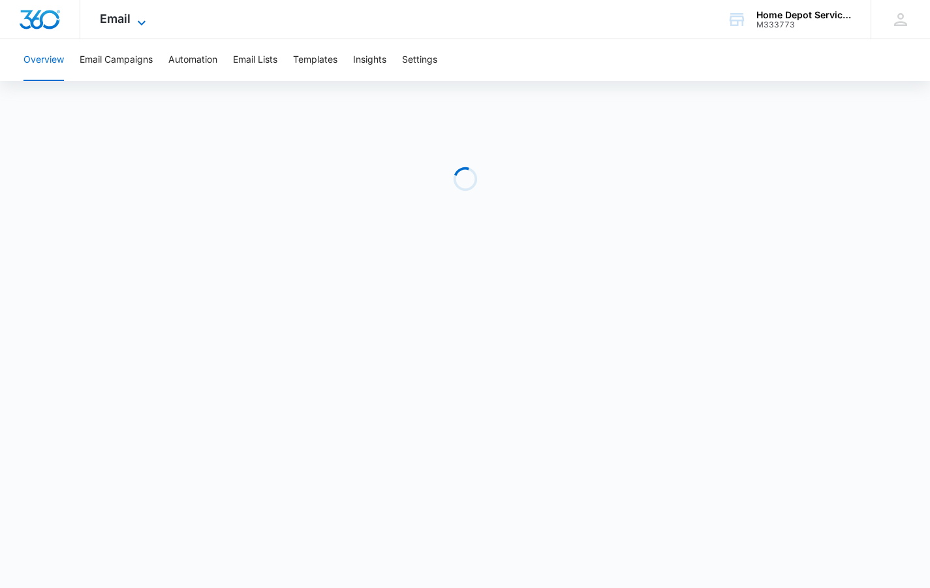
click at [142, 18] on icon at bounding box center [142, 23] width 16 height 16
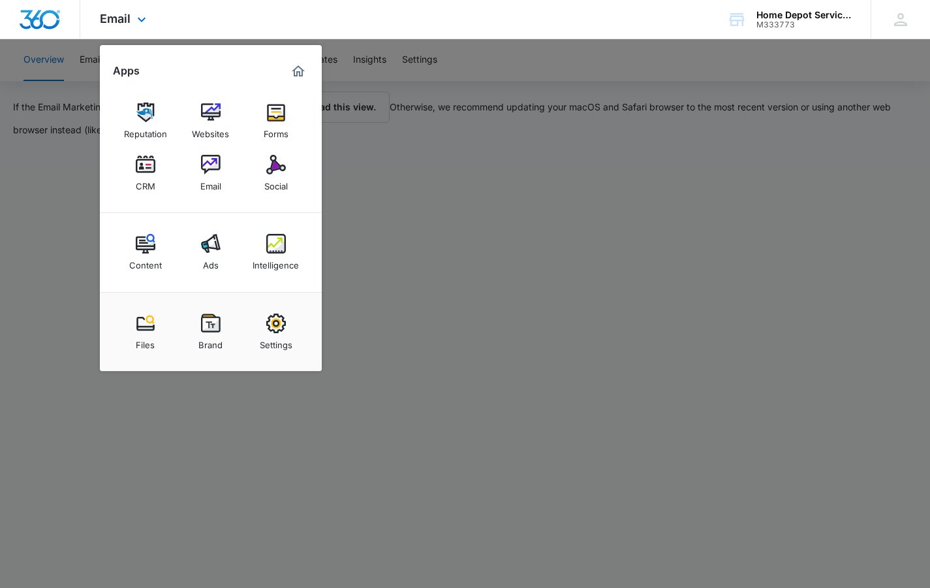
click at [296, 73] on img "Marketing 360® Dashboard" at bounding box center [299, 71] width 16 height 16
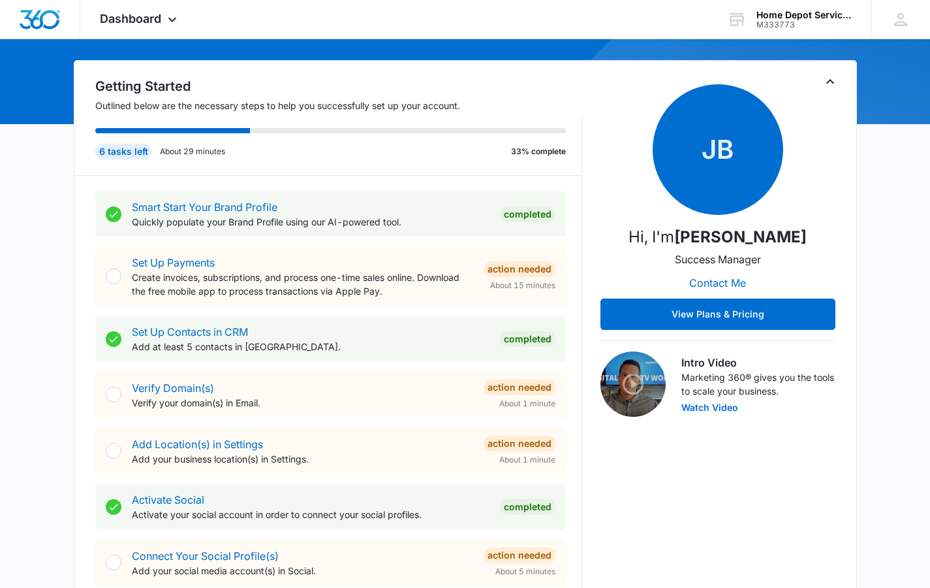
scroll to position [153, 0]
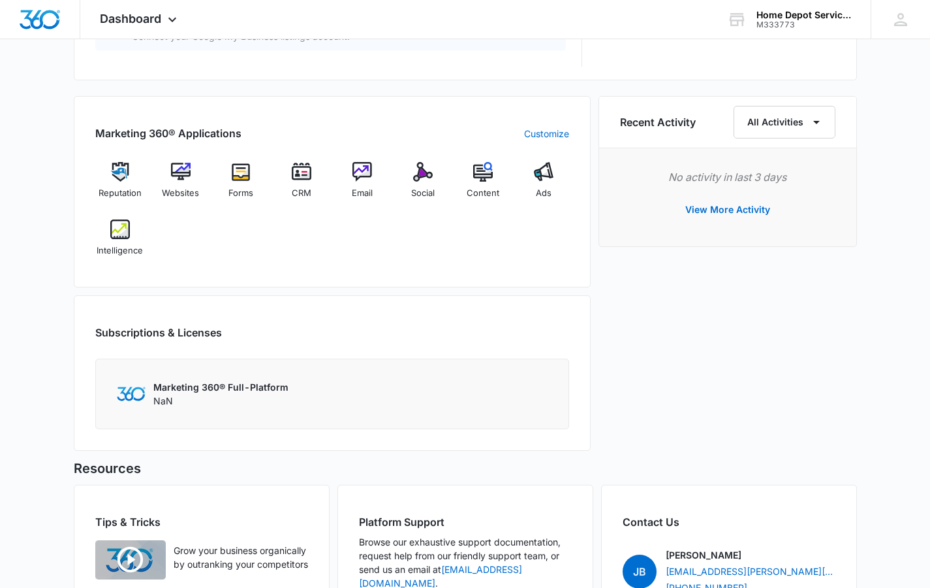
scroll to position [646, 0]
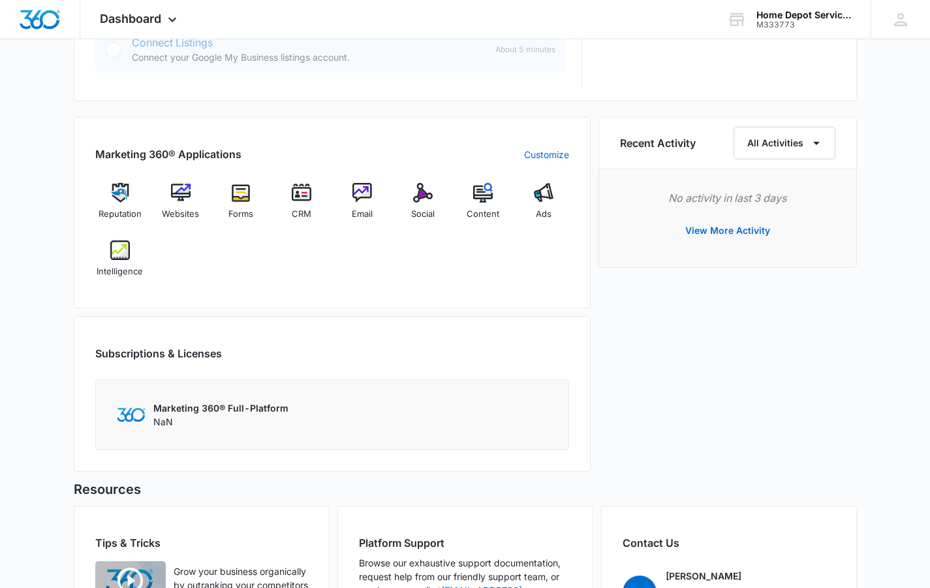
click at [395, 359] on div "Marketing 360® Applications Customize Reputation Websites Forms CRM Email Socia…" at bounding box center [332, 298] width 517 height 362
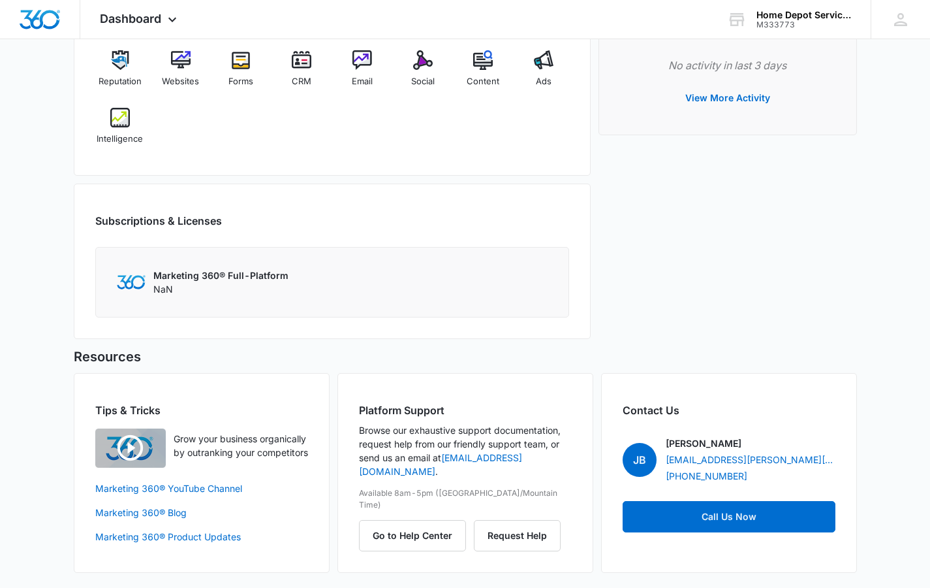
click at [779, 312] on div "Recent Activity All Activities No activity in last 3 days View More Activity" at bounding box center [728, 165] width 259 height 362
